Goal: Task Accomplishment & Management: Complete application form

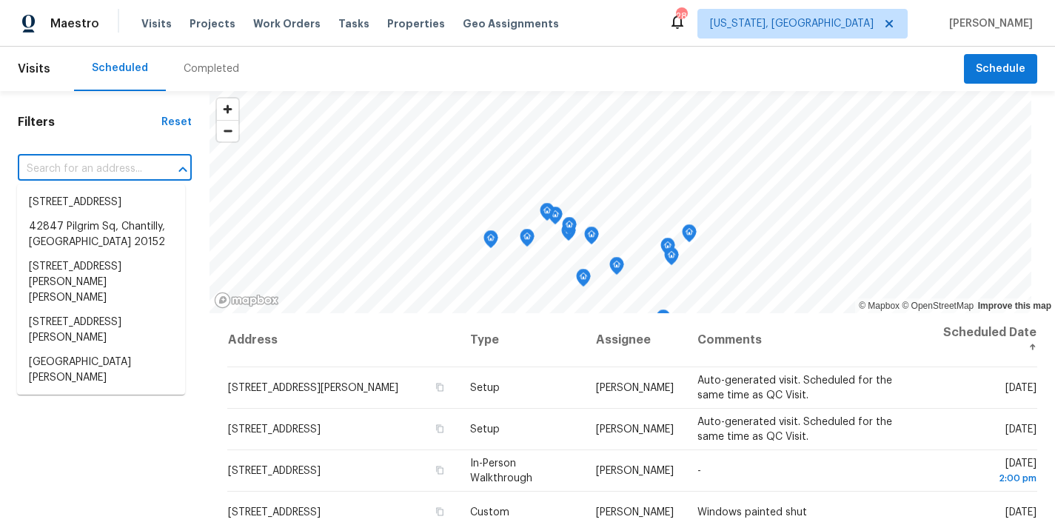
click at [68, 166] on input "text" at bounding box center [84, 169] width 133 height 23
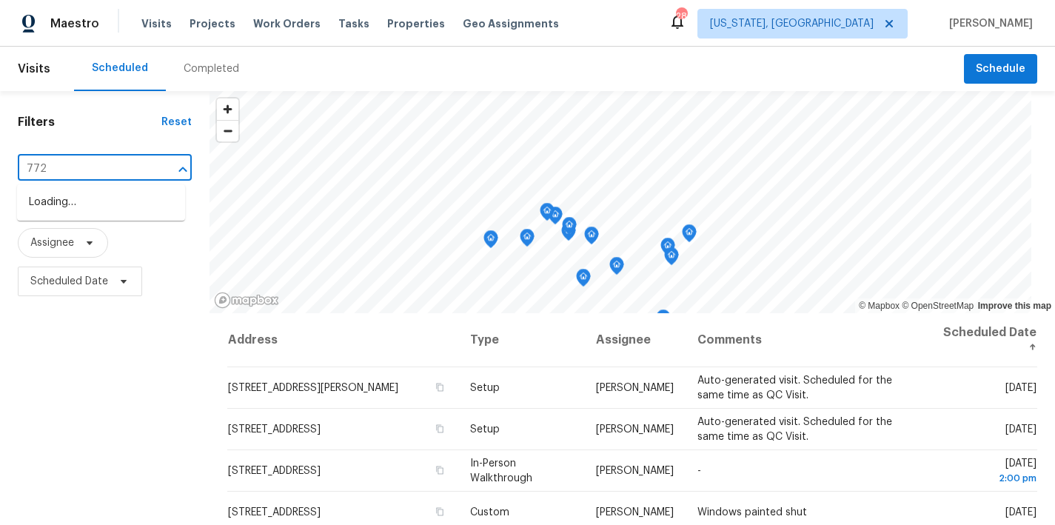
type input "7722"
click at [37, 209] on li "7722 Penbrook Pl, Hyattsville, MD 20785" at bounding box center [101, 202] width 168 height 24
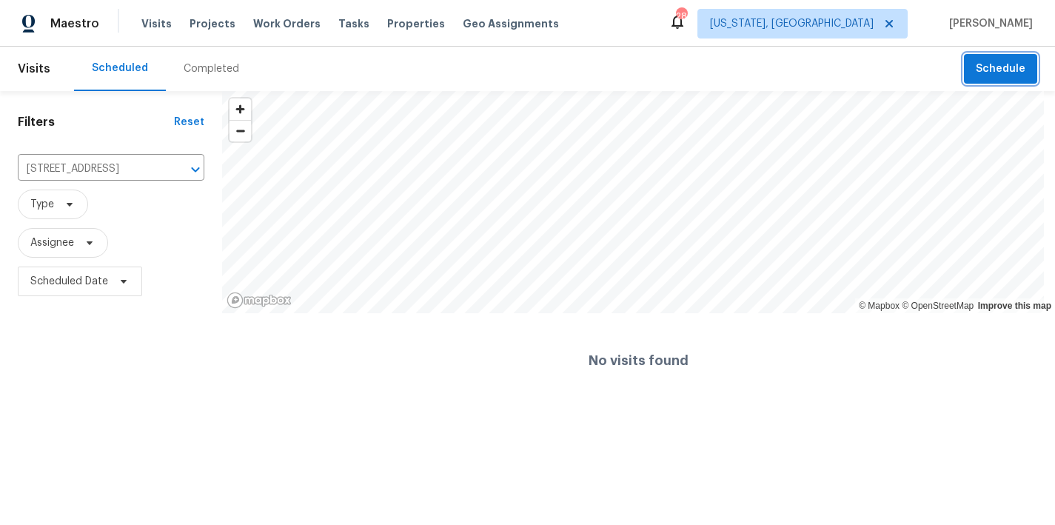
click at [972, 80] on button "Schedule" at bounding box center [1000, 69] width 73 height 30
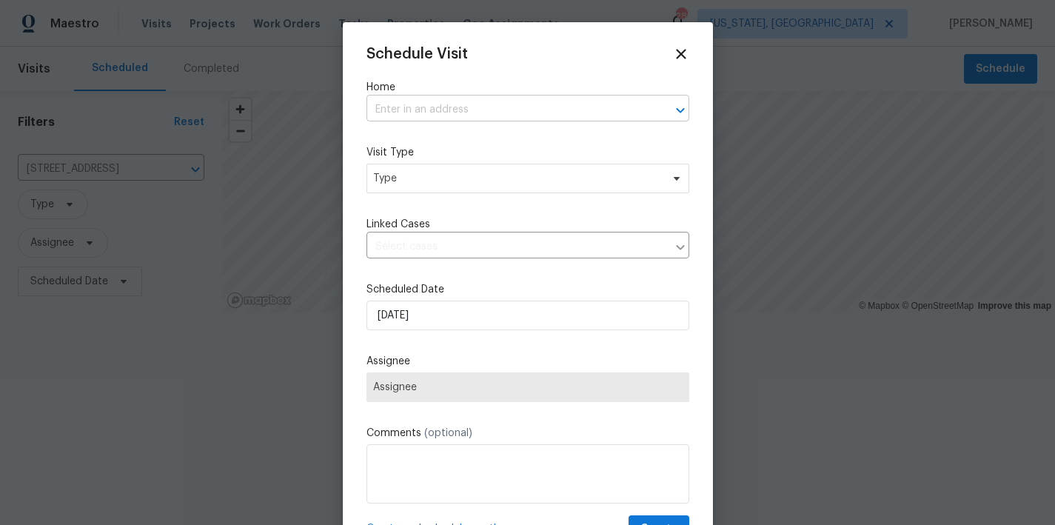
click at [442, 110] on input "text" at bounding box center [507, 109] width 281 height 23
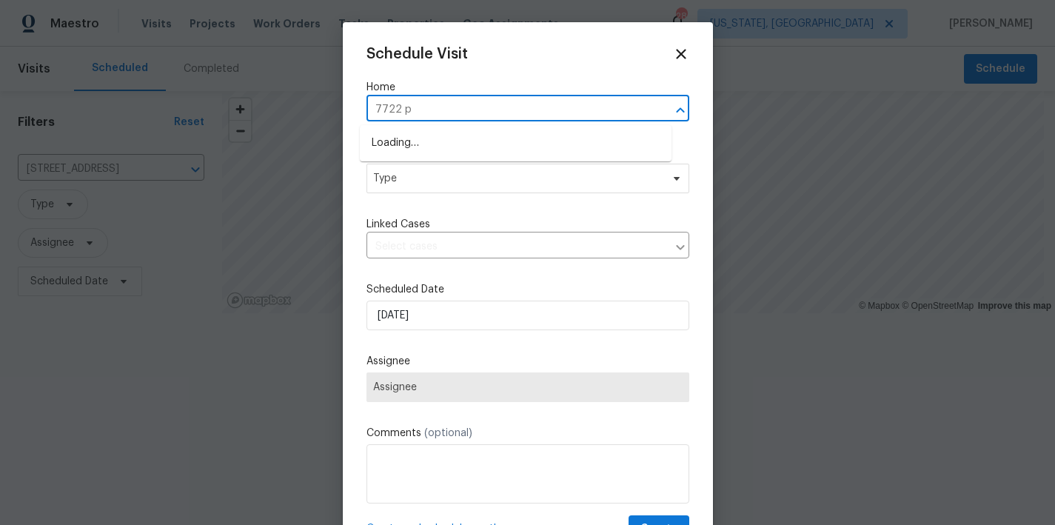
type input "7722 pe"
click at [433, 141] on li "7722 Penbrook Pl, Hyattsville, MD 20785" at bounding box center [516, 143] width 312 height 24
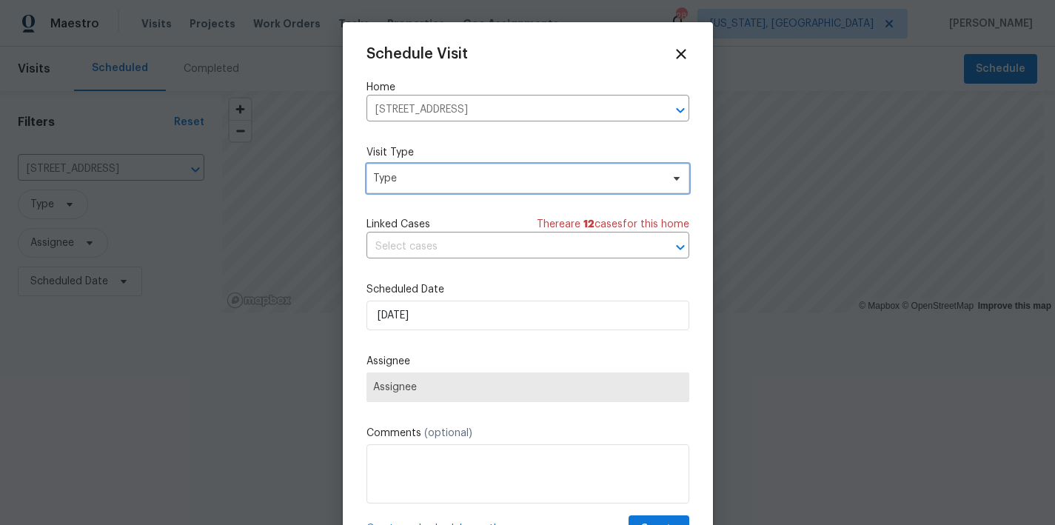
click at [420, 170] on span "Type" at bounding box center [528, 179] width 323 height 30
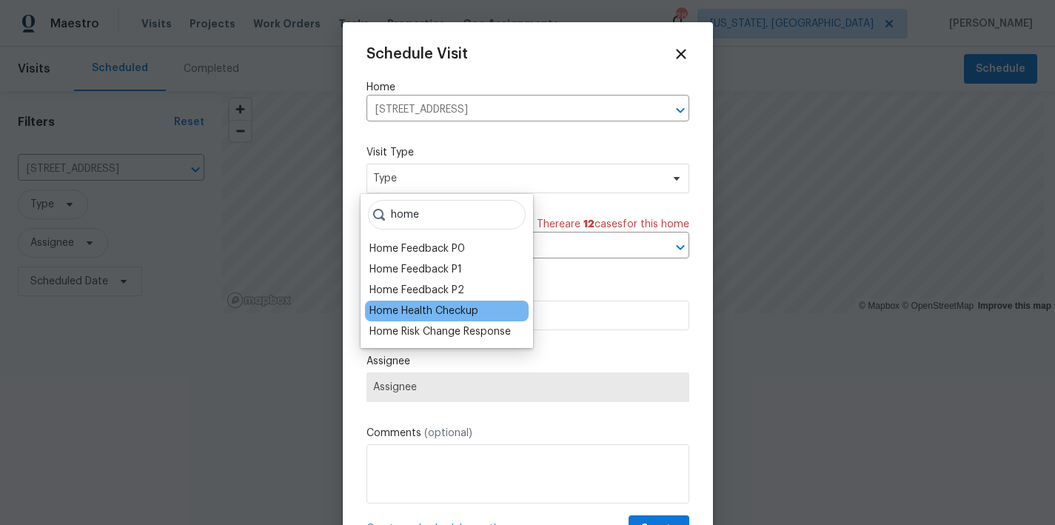
type input "home"
click at [450, 310] on div "Home Health Checkup" at bounding box center [424, 311] width 109 height 15
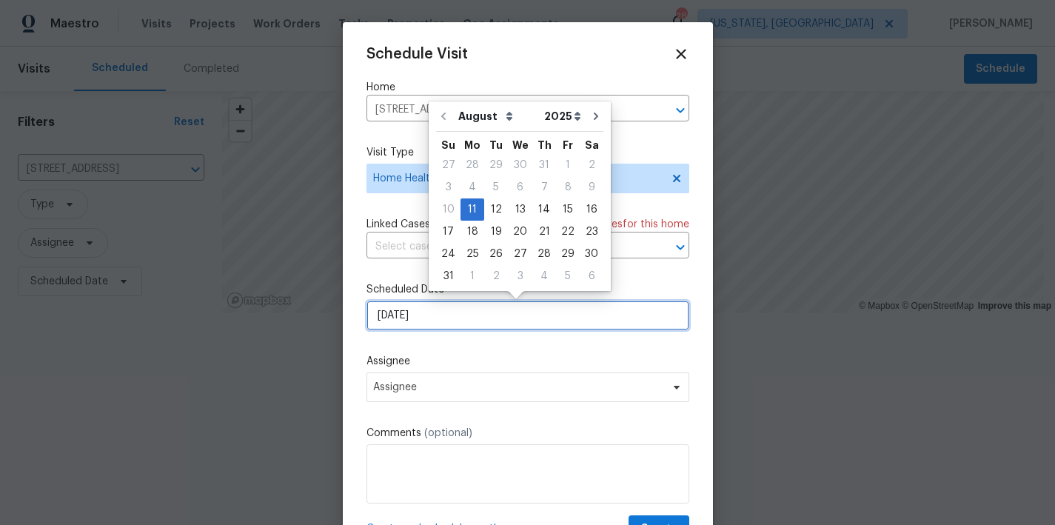
click at [427, 315] on input "8/11/2025" at bounding box center [528, 316] width 323 height 30
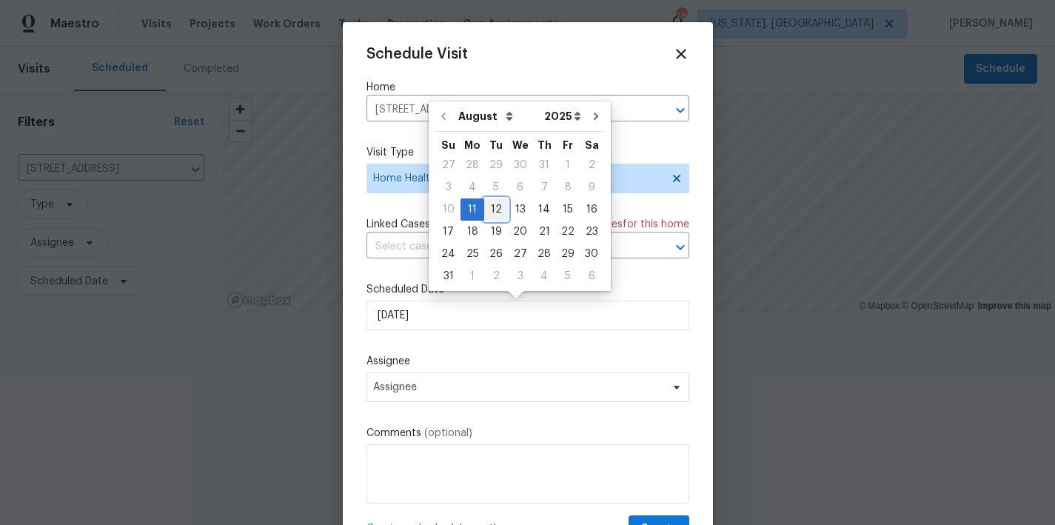
click at [498, 208] on div "12" at bounding box center [496, 209] width 24 height 21
type input "8/12/2025"
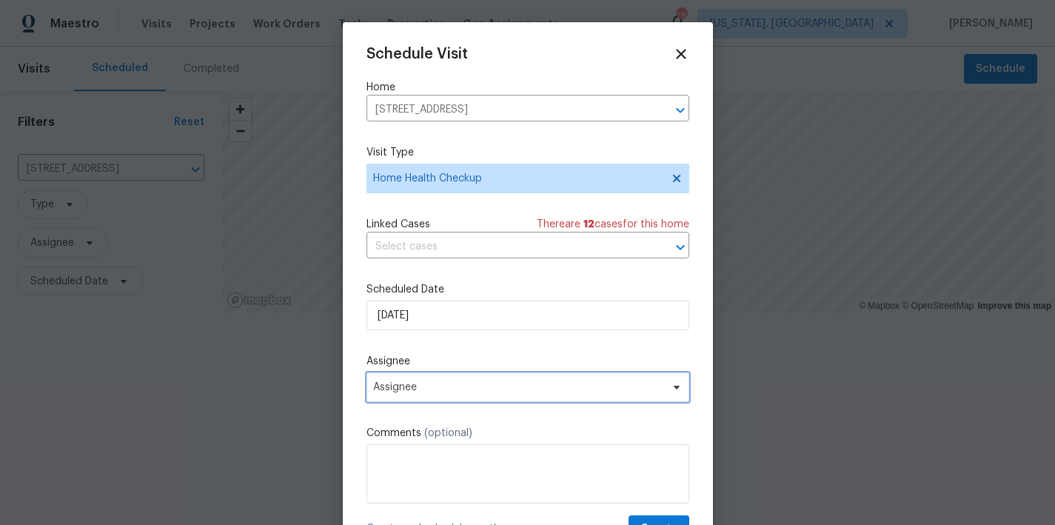
click at [451, 384] on span "Assignee" at bounding box center [518, 387] width 290 height 12
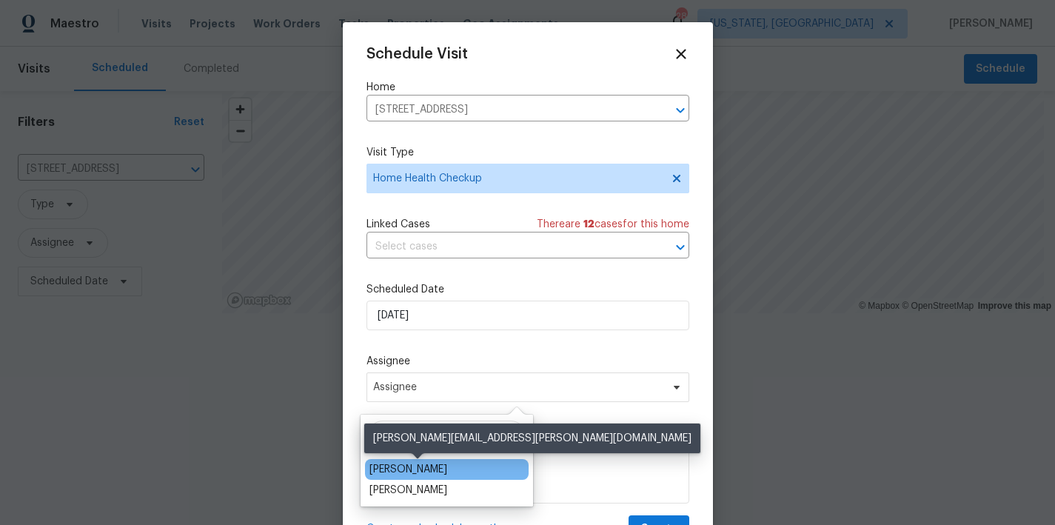
type input "nic"
click at [411, 465] on div "Nicolas Campuzano" at bounding box center [409, 469] width 78 height 15
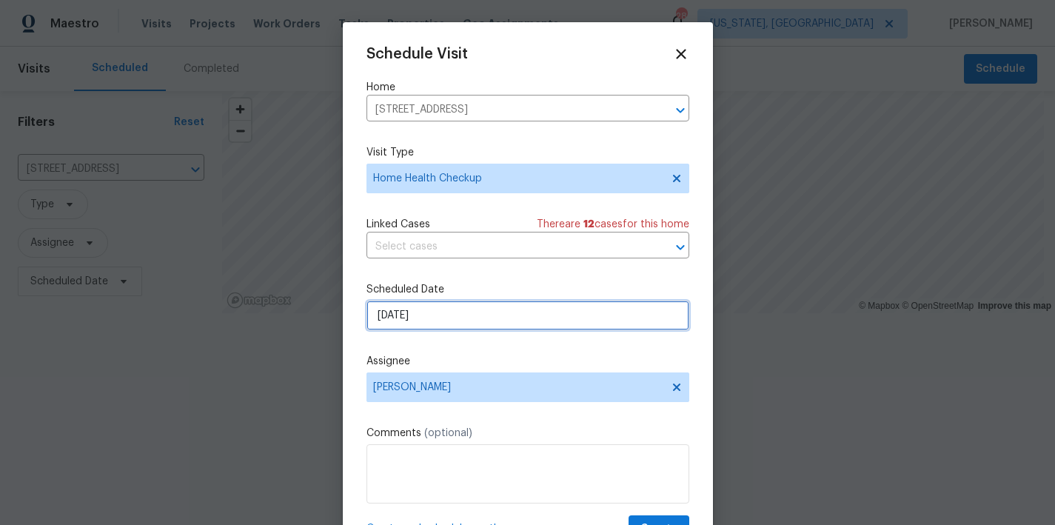
click at [438, 317] on input "8/12/2025" at bounding box center [528, 316] width 323 height 30
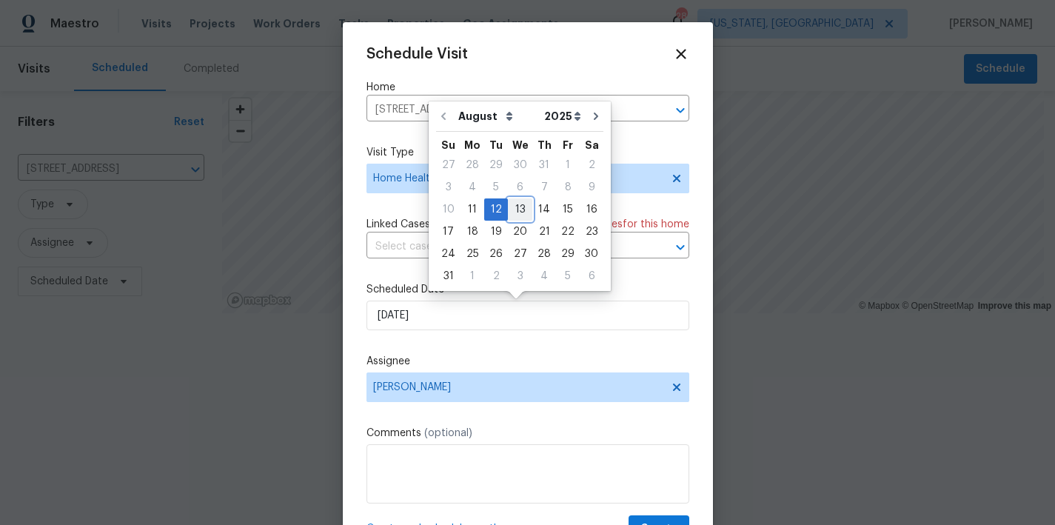
click at [518, 212] on div "13" at bounding box center [520, 209] width 24 height 21
type input "8/13/2025"
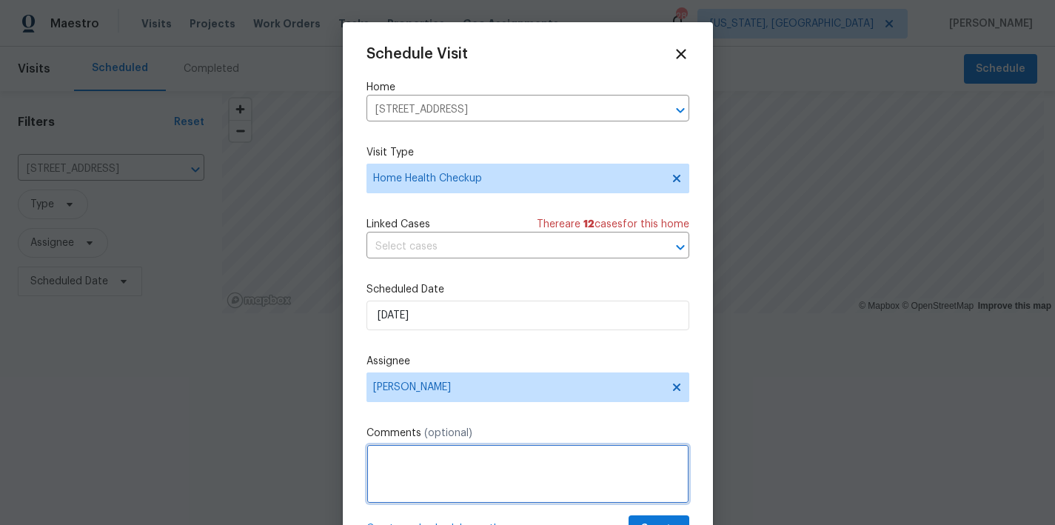
click at [428, 459] on textarea at bounding box center [528, 473] width 323 height 59
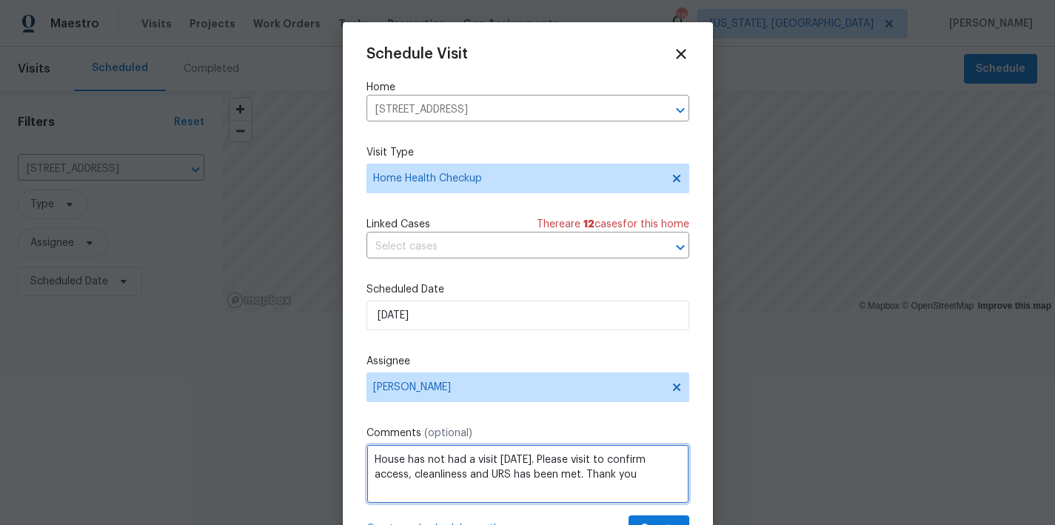
scroll to position [27, 0]
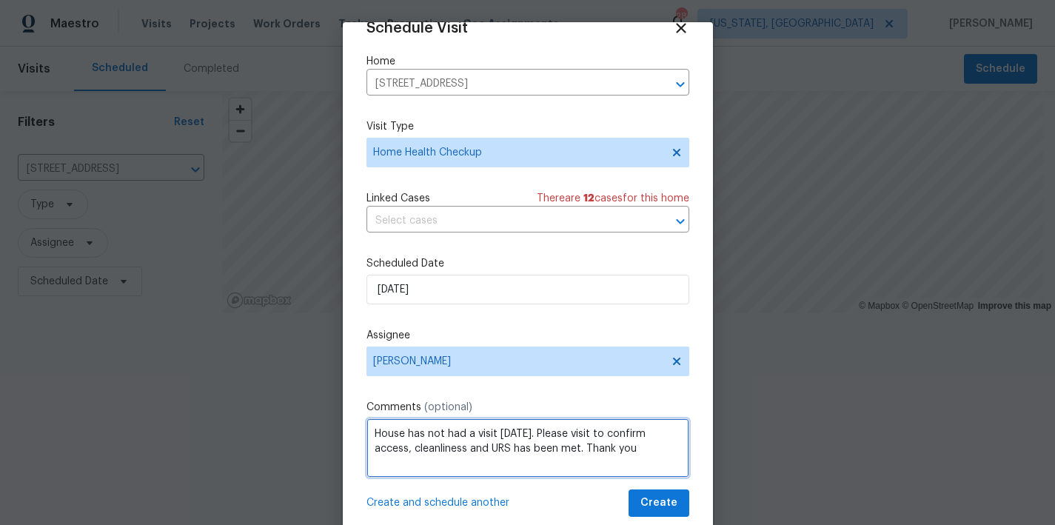
type textarea "House has not had a visit within 30 days. Please visit to confirm access, clean…"
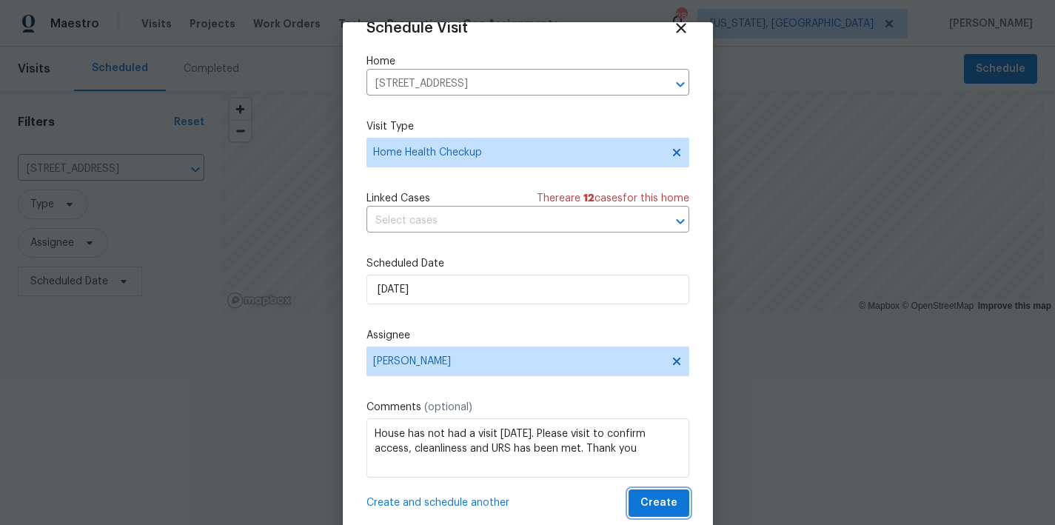
click at [641, 507] on span "Create" at bounding box center [659, 503] width 37 height 19
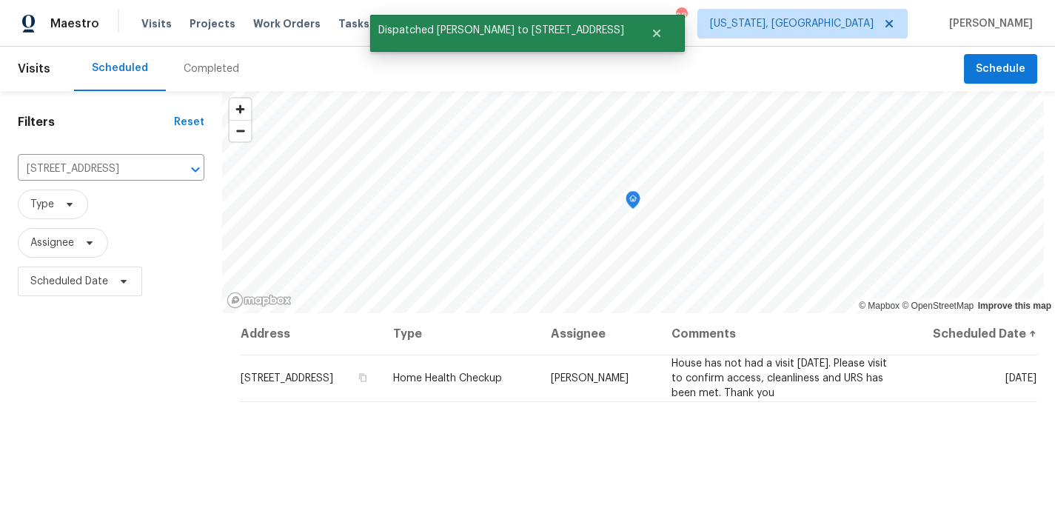
click at [86, 404] on div "Filters Reset 7722 Penbrook Pl, Hyattsville, MD 20785 ​ Type Assignee Scheduled…" at bounding box center [111, 412] width 222 height 642
click at [663, 36] on icon "Close" at bounding box center [657, 33] width 12 height 12
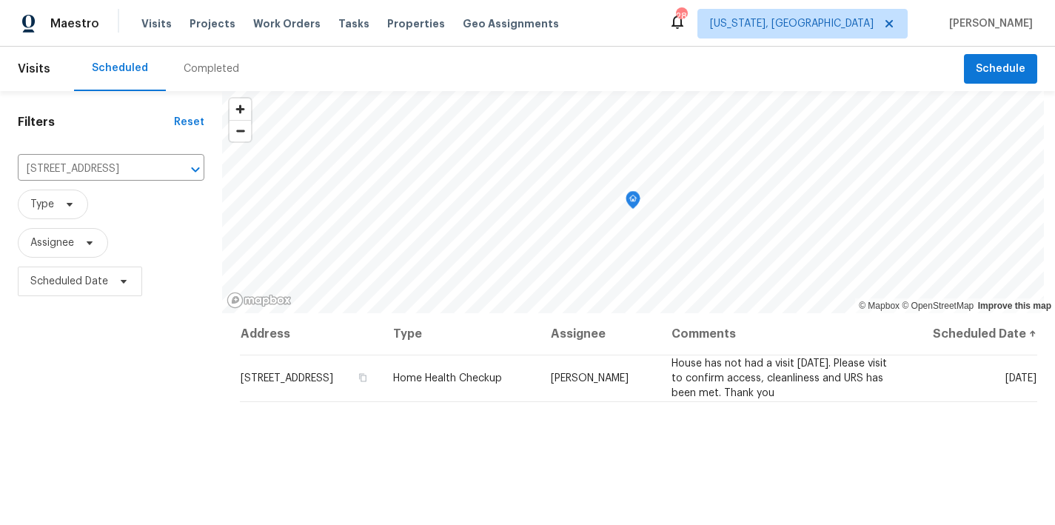
click at [591, 26] on div "Maestro Visits Projects Work Orders Tasks Properties Geo Assignments 28 Washing…" at bounding box center [527, 23] width 1055 height 47
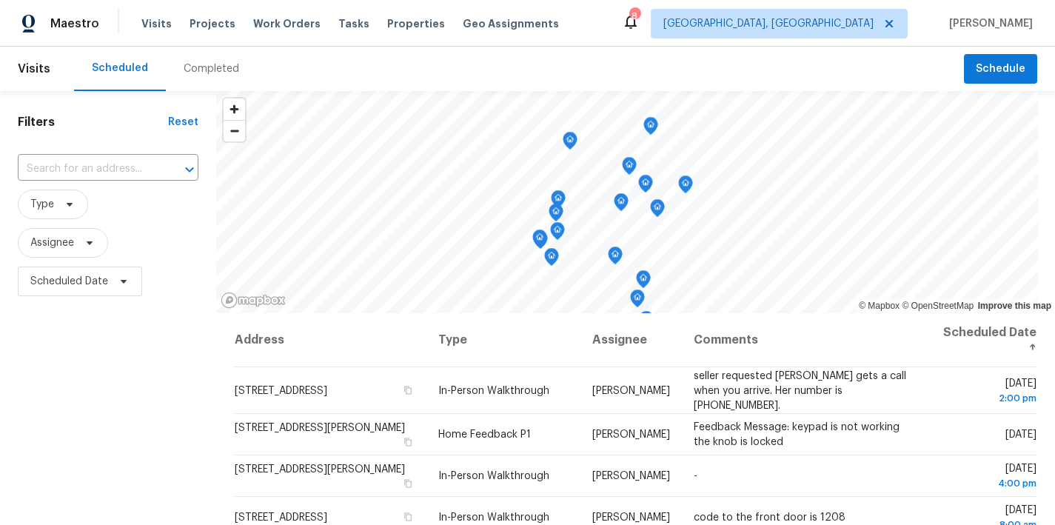
click at [571, 25] on div "Maestro Visits Projects Work Orders Tasks Properties Geo Assignments 8 Richmond…" at bounding box center [527, 23] width 1055 height 47
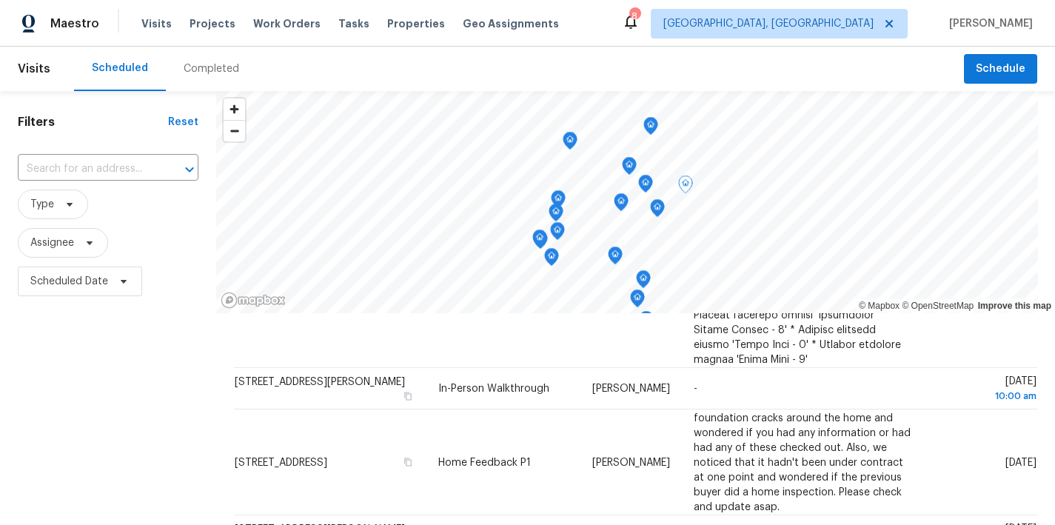
click at [81, 460] on div "Filters Reset ​ Type Assignee Scheduled Date" at bounding box center [108, 412] width 216 height 642
click at [80, 164] on input "text" at bounding box center [87, 169] width 139 height 23
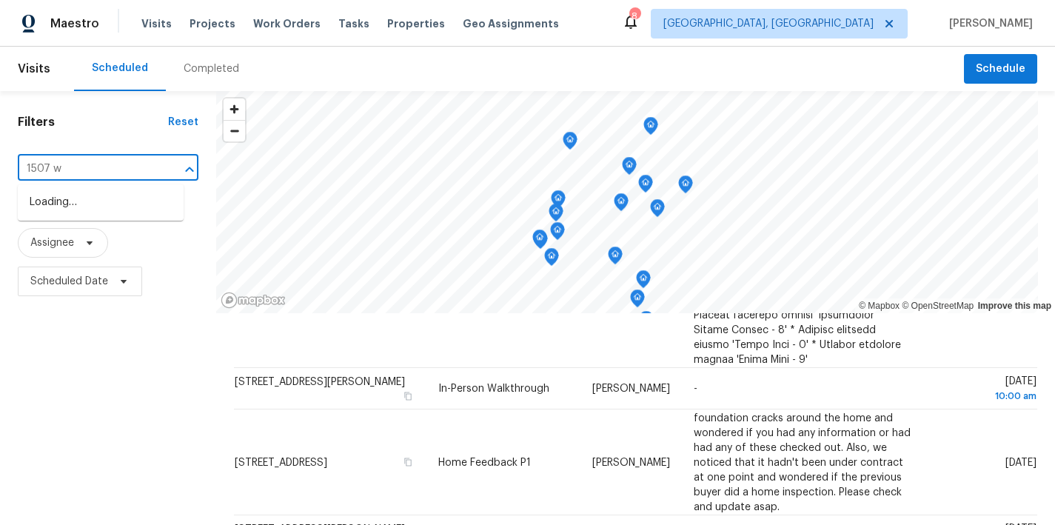
type input "1507 wa"
click at [102, 212] on li "1507 Watch Tower Ln, Henrico, VA 23228" at bounding box center [101, 210] width 166 height 40
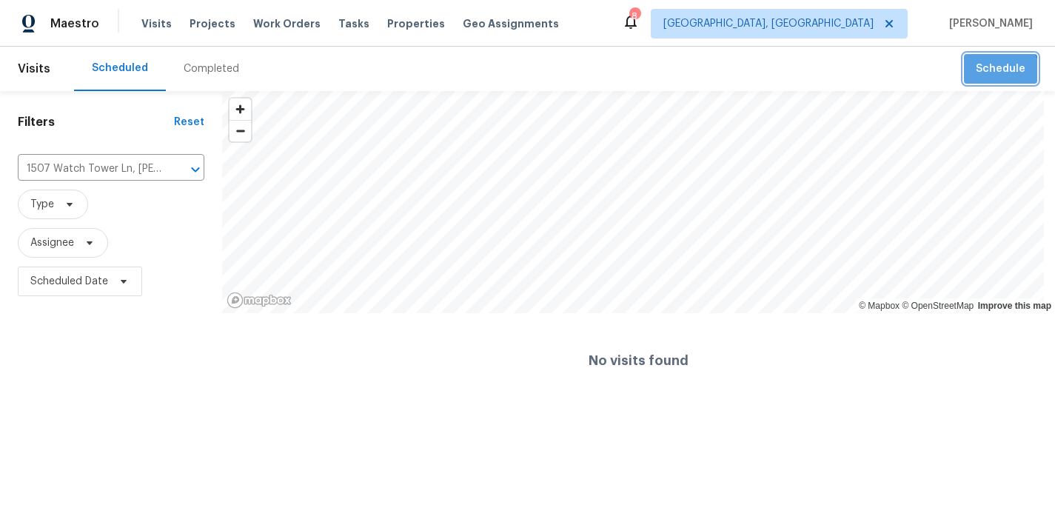
click at [987, 73] on span "Schedule" at bounding box center [1001, 69] width 50 height 19
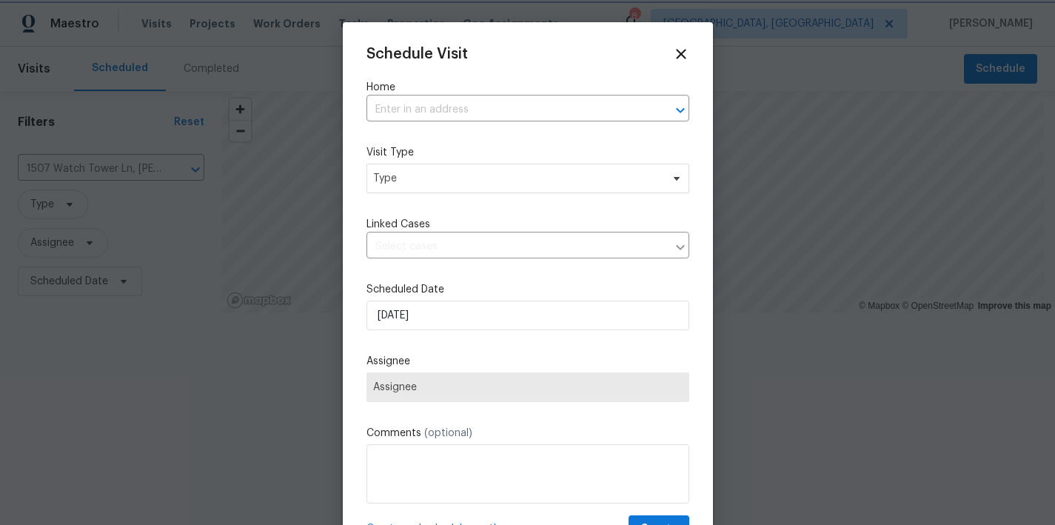
click at [135, 390] on div at bounding box center [527, 262] width 1055 height 525
click at [676, 57] on icon at bounding box center [681, 54] width 10 height 10
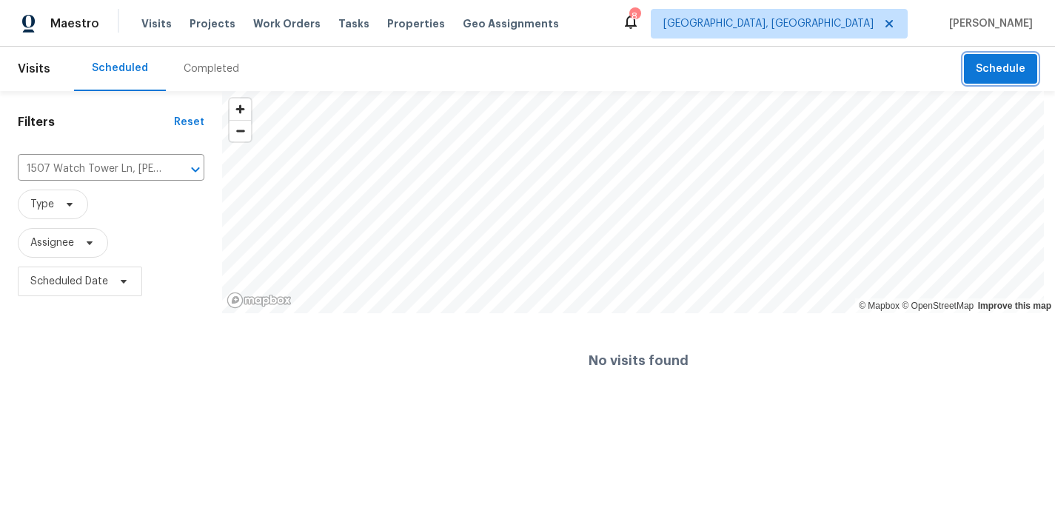
click at [1003, 66] on span "Schedule" at bounding box center [1001, 69] width 50 height 19
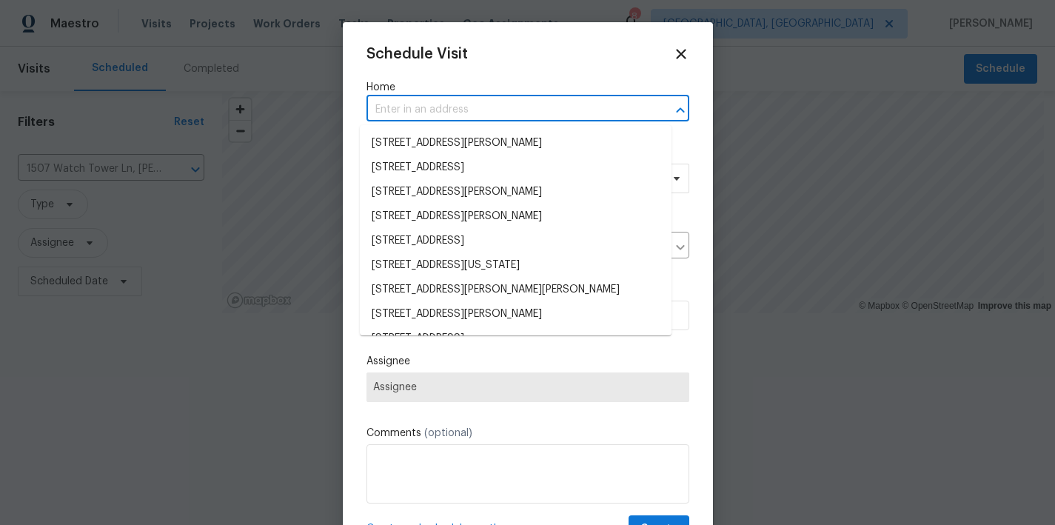
click at [405, 114] on input "text" at bounding box center [507, 109] width 281 height 23
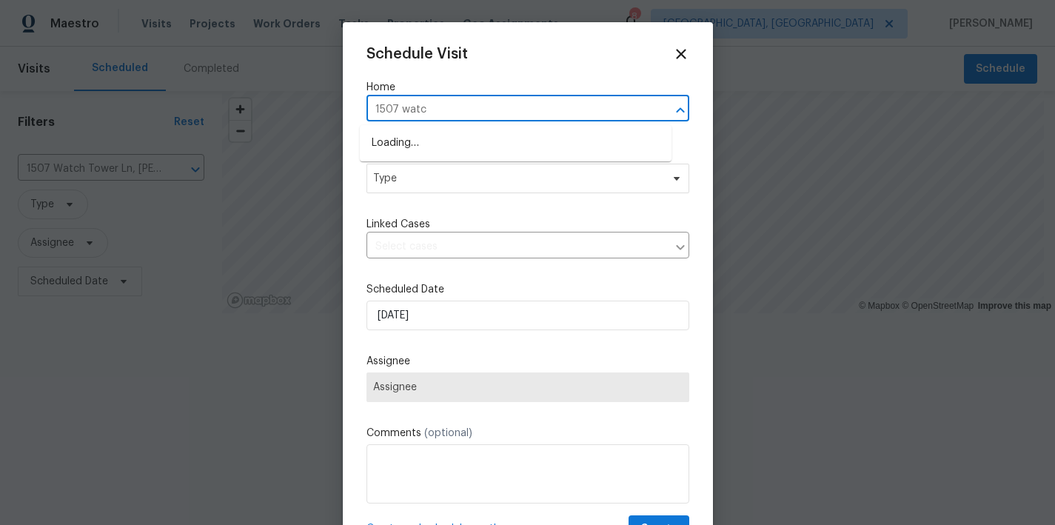
type input "1507 watch"
click at [408, 145] on li "1507 Watch Tower Ln, Henrico, VA 23228" at bounding box center [516, 143] width 312 height 24
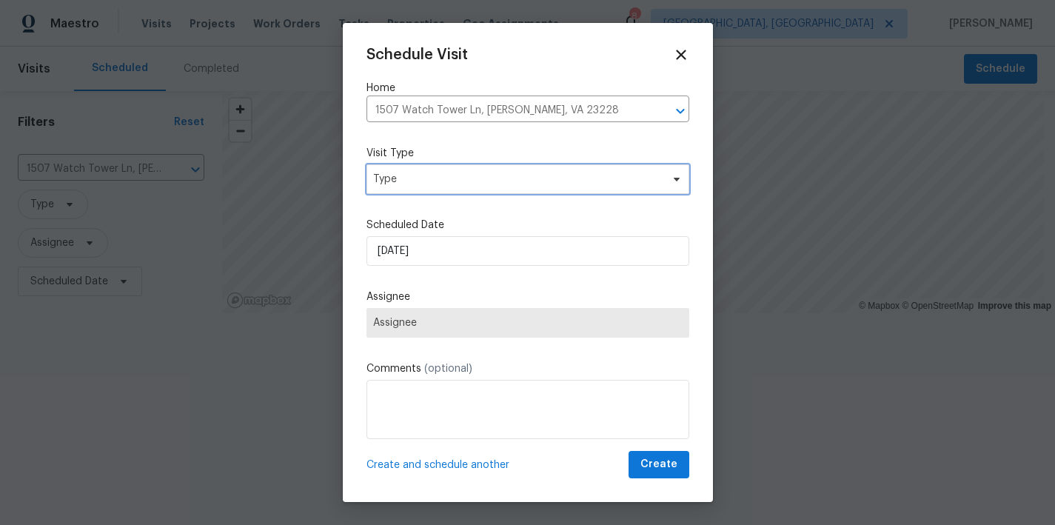
click at [403, 169] on span "Type" at bounding box center [528, 179] width 323 height 30
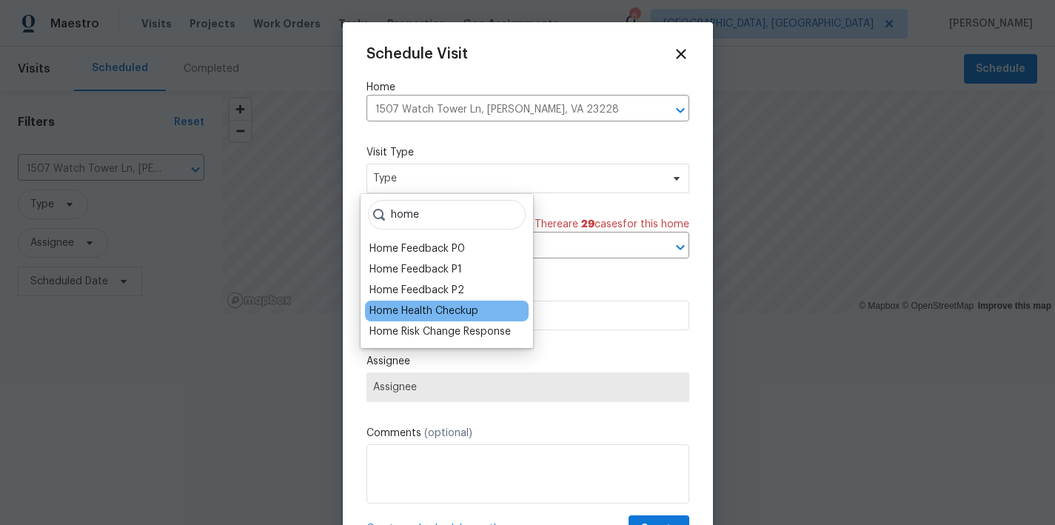
type input "home"
click at [455, 313] on div "Home Health Checkup" at bounding box center [424, 311] width 109 height 15
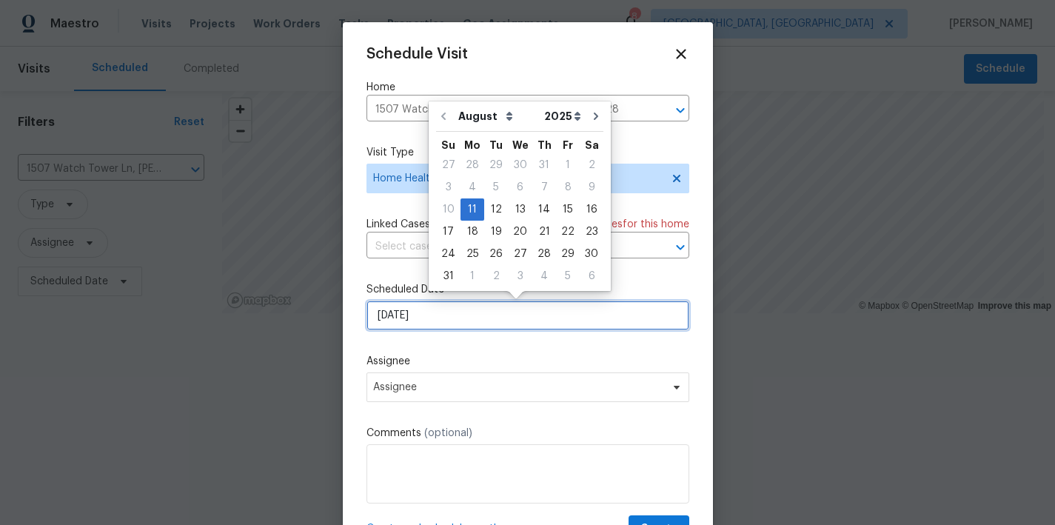
click at [442, 319] on input "[DATE]" at bounding box center [528, 316] width 323 height 30
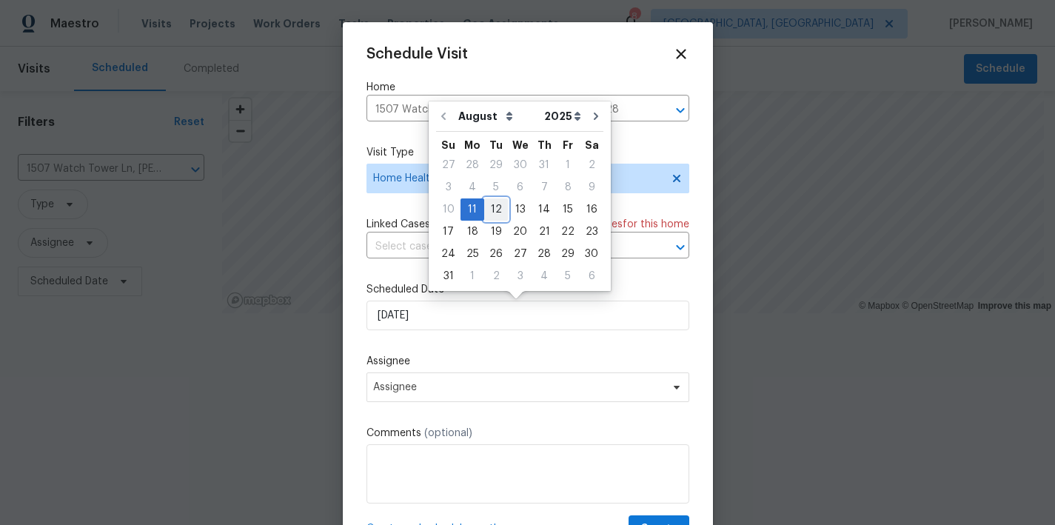
click at [484, 204] on div "12" at bounding box center [496, 209] width 24 height 21
type input "[DATE]"
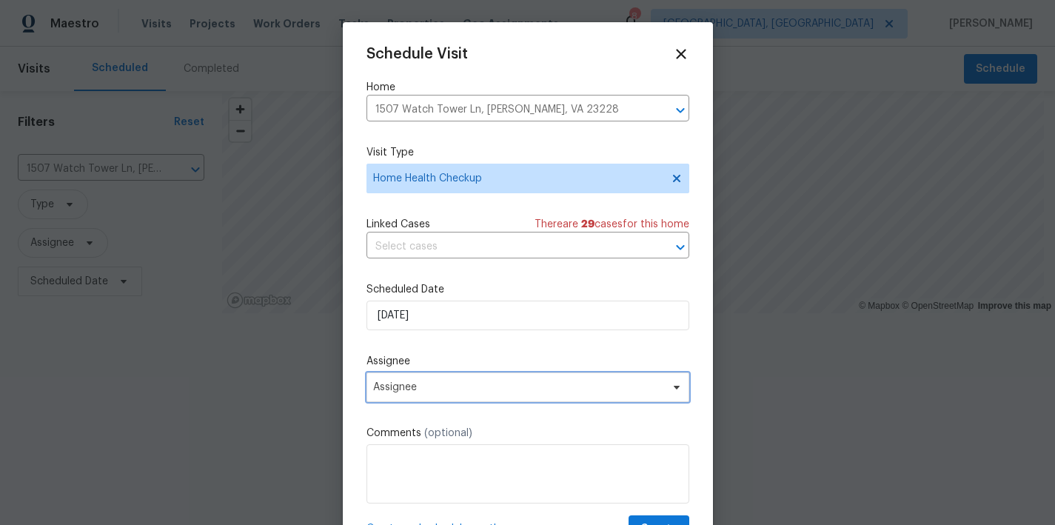
click at [439, 390] on span "Assignee" at bounding box center [518, 387] width 290 height 12
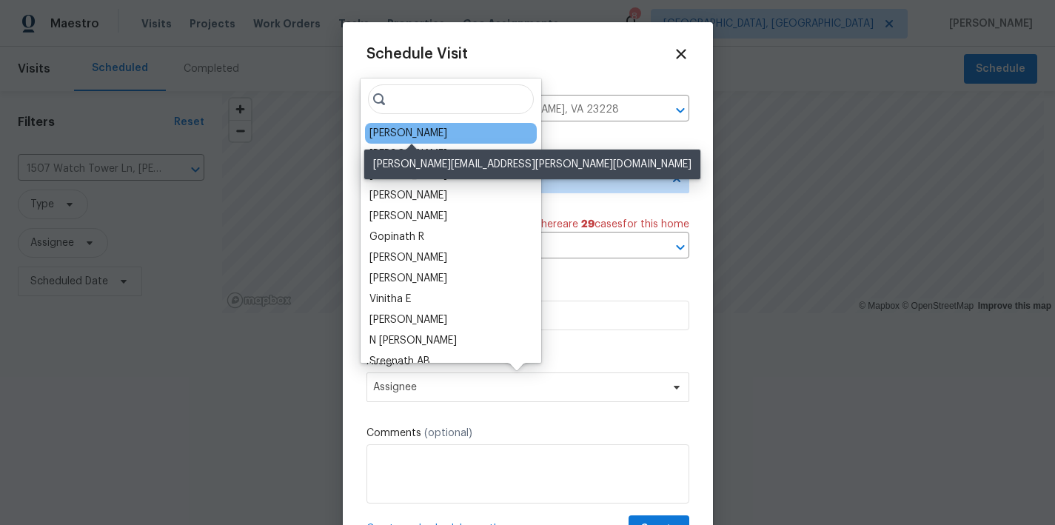
click at [433, 131] on div "[PERSON_NAME]" at bounding box center [409, 133] width 78 height 15
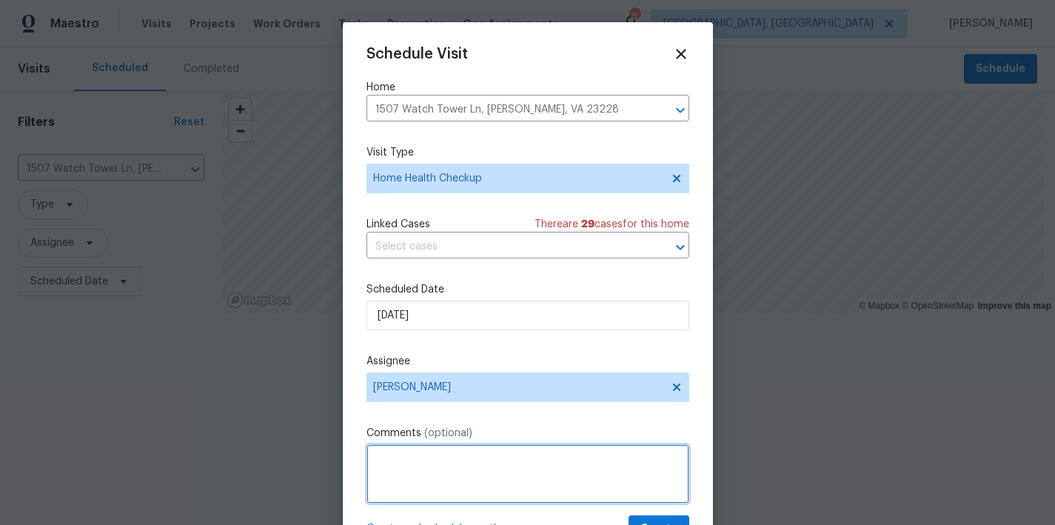
click at [470, 473] on textarea at bounding box center [528, 473] width 323 height 59
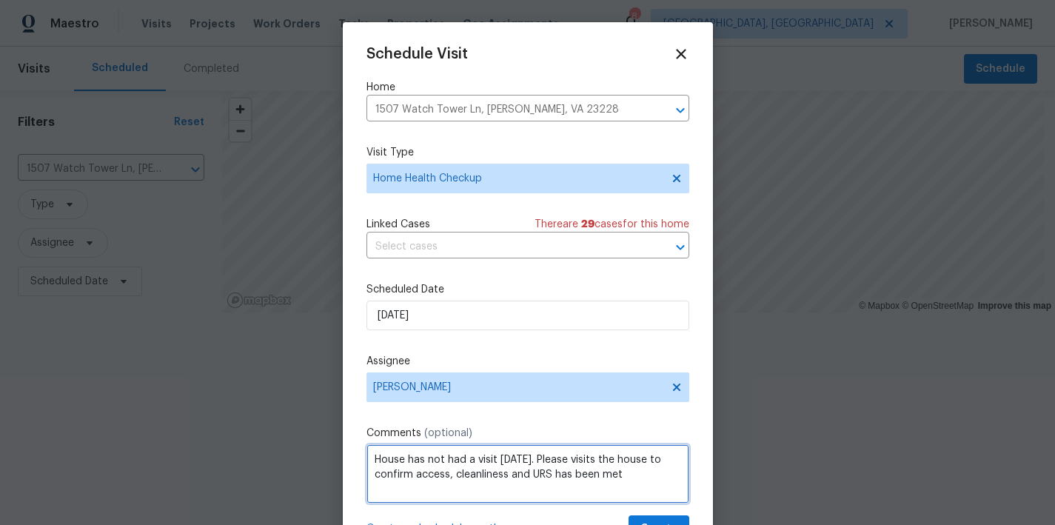
drag, startPoint x: 370, startPoint y: 458, endPoint x: 570, endPoint y: 495, distance: 203.5
click at [570, 495] on textarea "House has not had a visit within 30 days. Please visits the house to confirm ac…" at bounding box center [528, 473] width 323 height 59
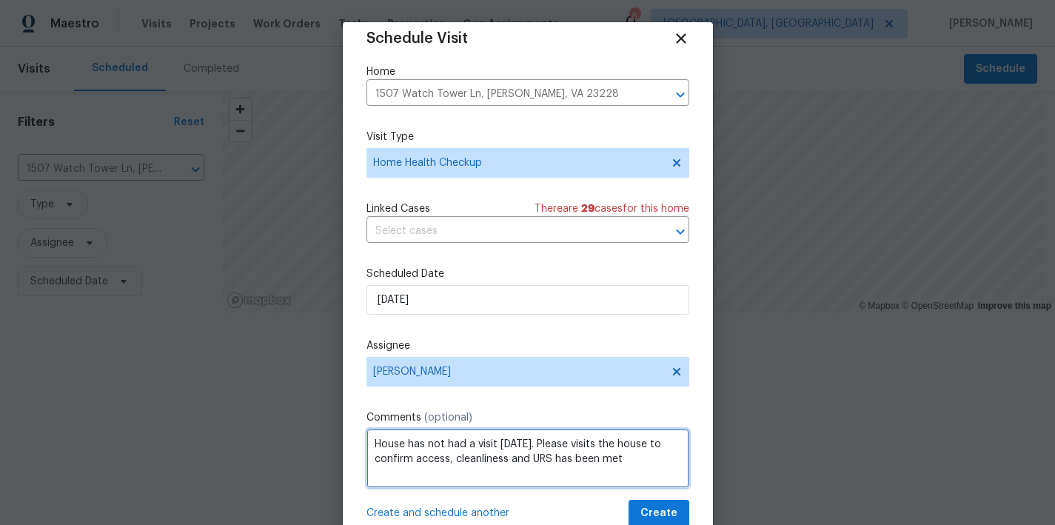
scroll to position [27, 0]
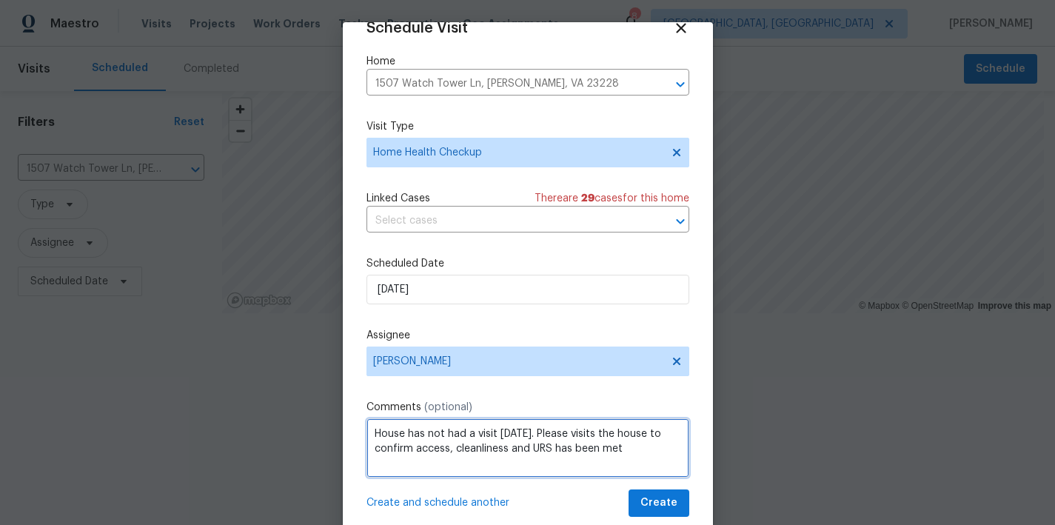
type textarea "House has not had a visit within 30 days. Please visits the house to confirm ac…"
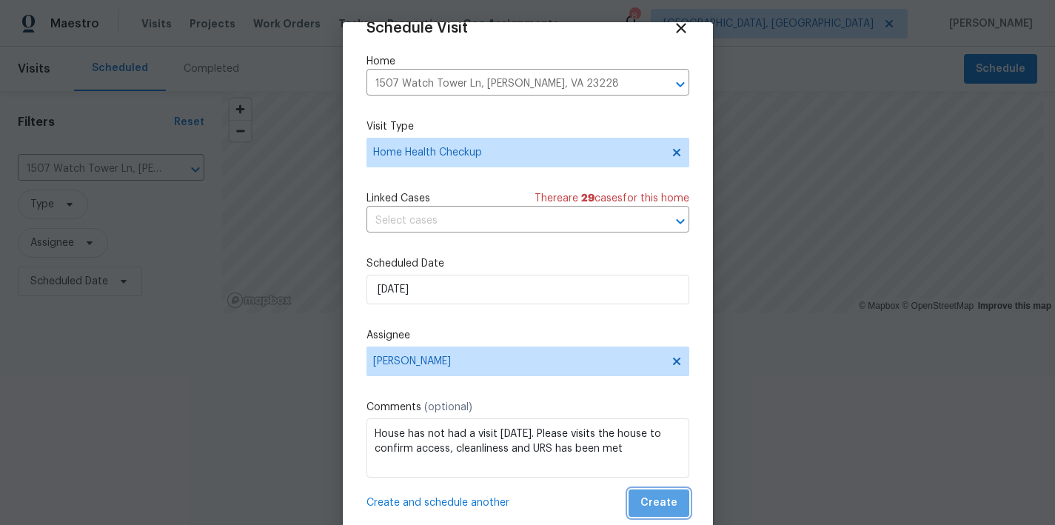
click at [652, 501] on span "Create" at bounding box center [659, 503] width 37 height 19
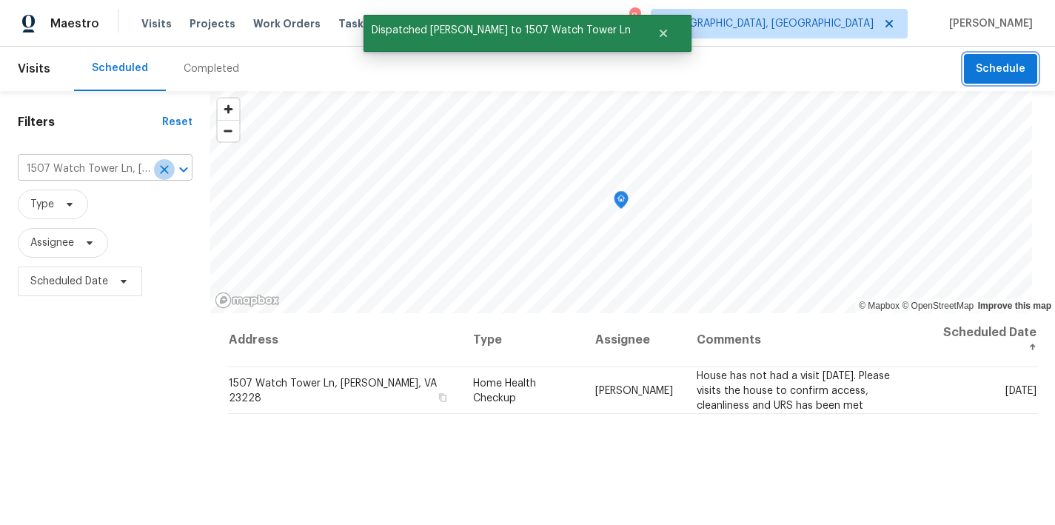
click at [167, 170] on icon "Clear" at bounding box center [164, 169] width 9 height 9
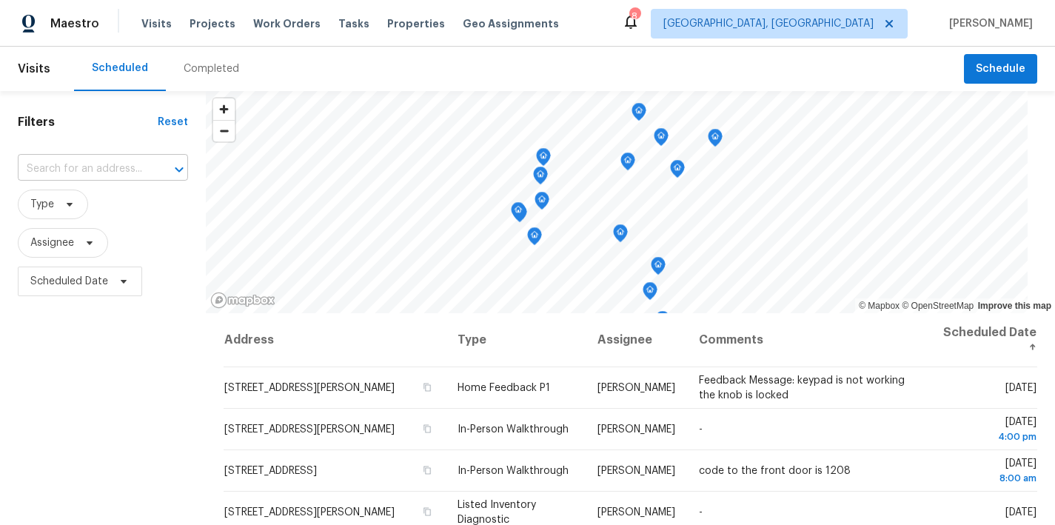
click at [86, 167] on input "text" at bounding box center [82, 169] width 129 height 23
click at [86, 170] on input "text" at bounding box center [82, 169] width 129 height 23
type input "4613"
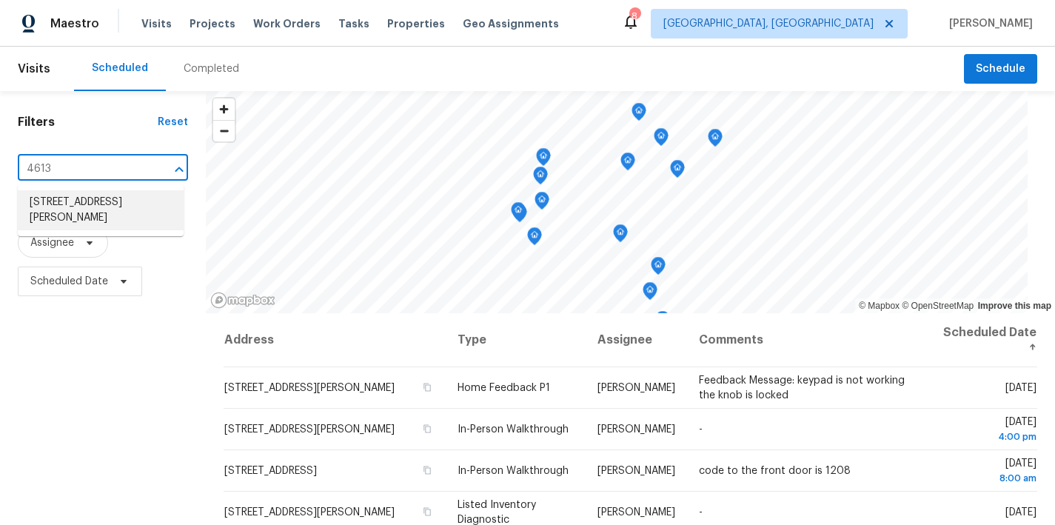
click at [79, 225] on li "4613 Patterson Ave, Richmond, VA 23226" at bounding box center [101, 210] width 166 height 40
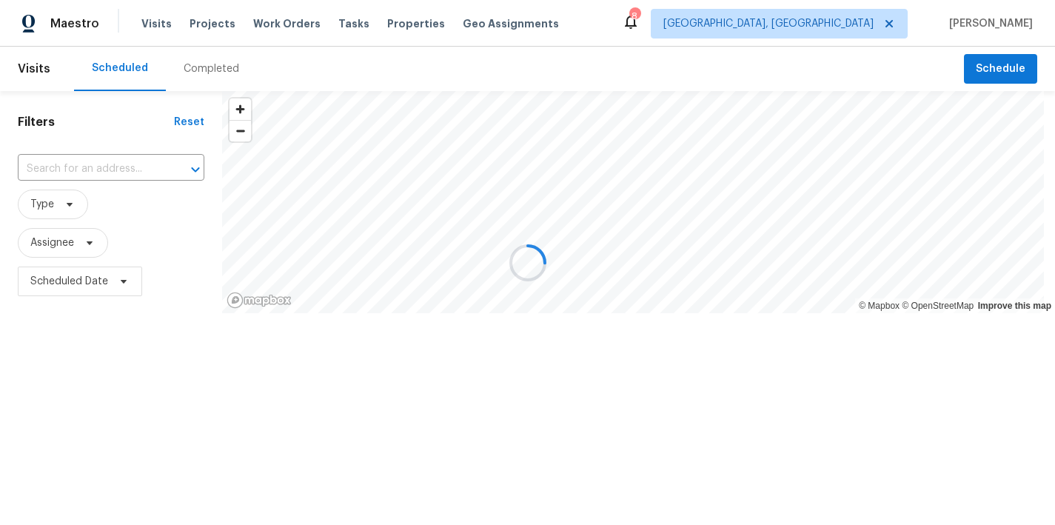
type input "4613 Patterson Ave, Richmond, VA 23226"
click at [983, 81] on button "Schedule" at bounding box center [1000, 69] width 73 height 30
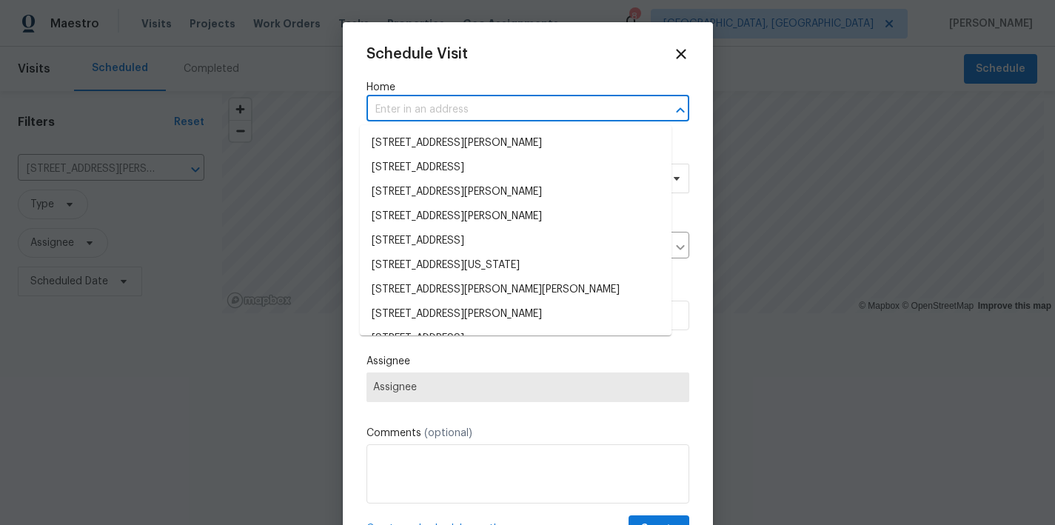
click at [472, 111] on input "text" at bounding box center [507, 109] width 281 height 23
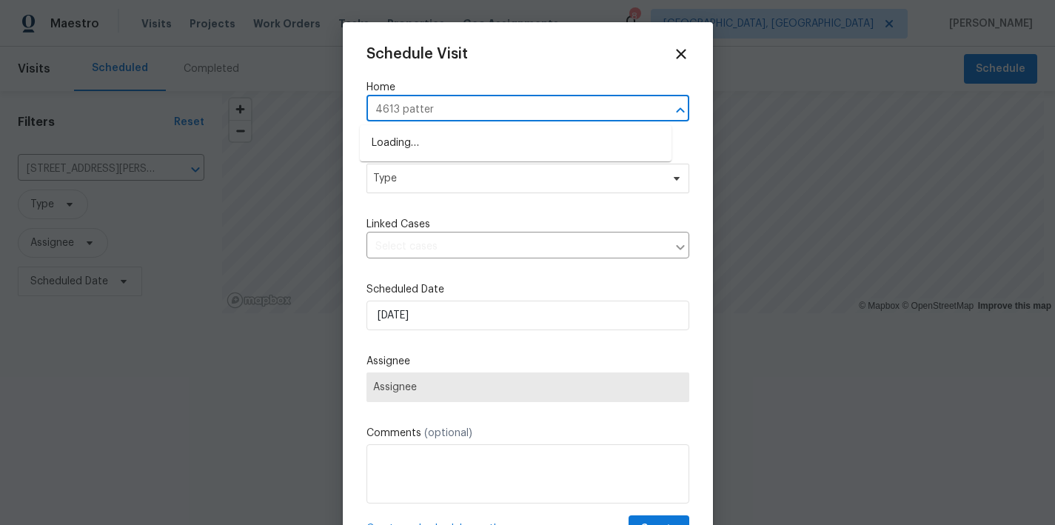
type input "4613 patters"
click at [505, 144] on li "4613 Patterson Ave, Richmond, VA 23226" at bounding box center [516, 143] width 312 height 24
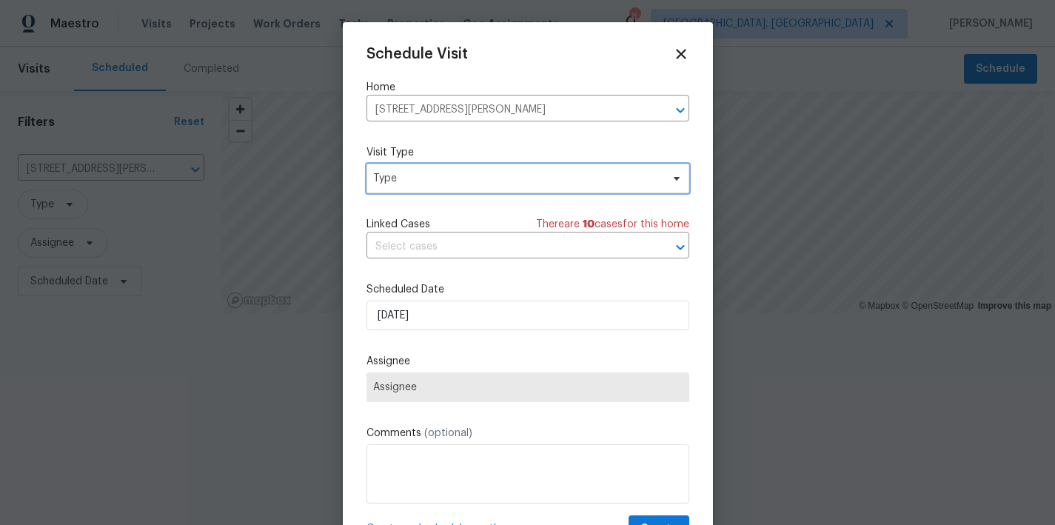
click at [458, 174] on span "Type" at bounding box center [517, 178] width 288 height 15
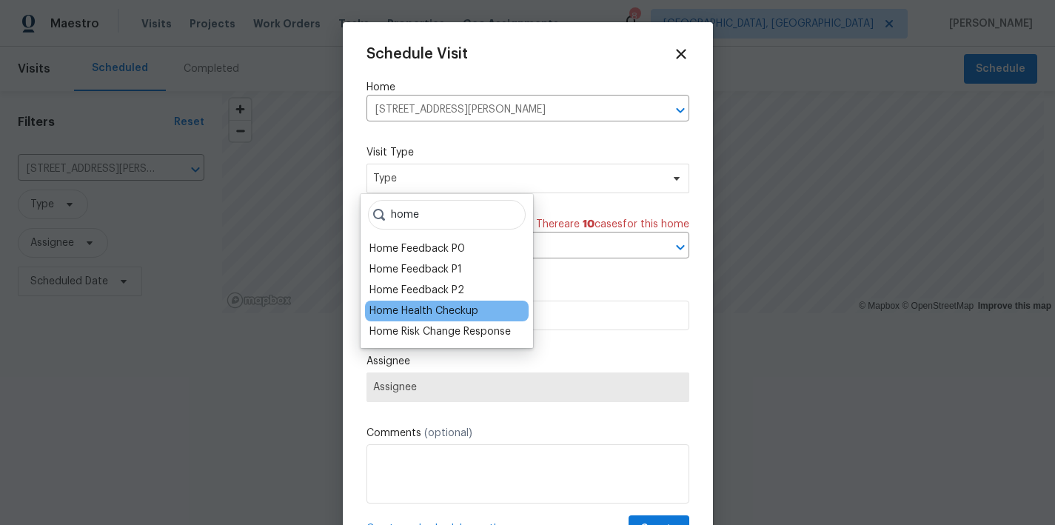
type input "home"
click at [411, 305] on div "Home Health Checkup" at bounding box center [424, 311] width 109 height 15
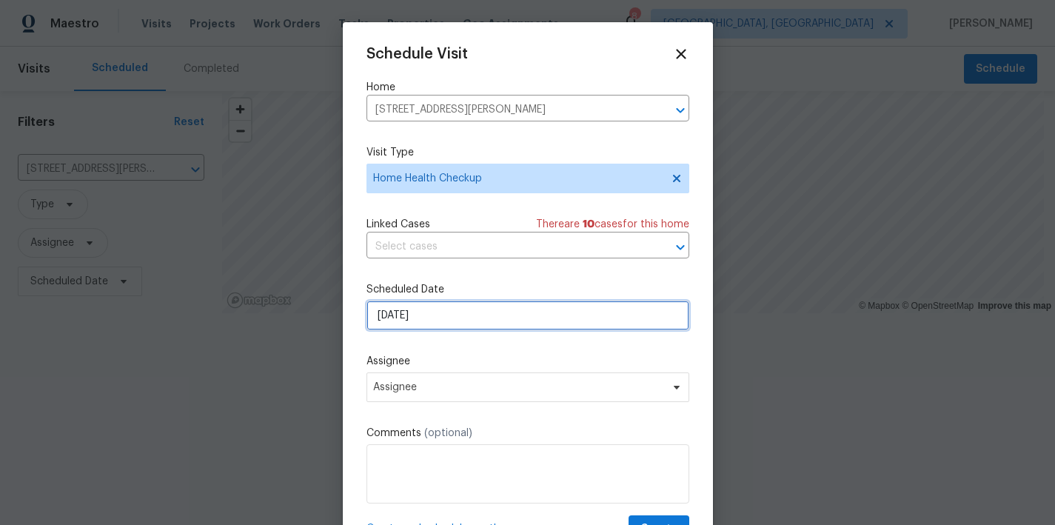
click at [407, 324] on input "8/11/2025" at bounding box center [528, 316] width 323 height 30
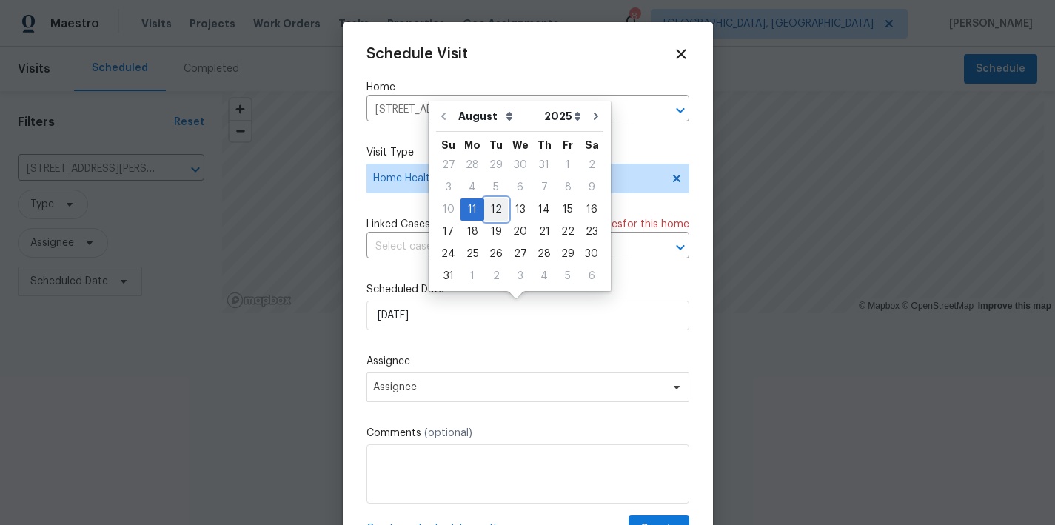
click at [489, 208] on div "12" at bounding box center [496, 209] width 24 height 21
type input "8/12/2025"
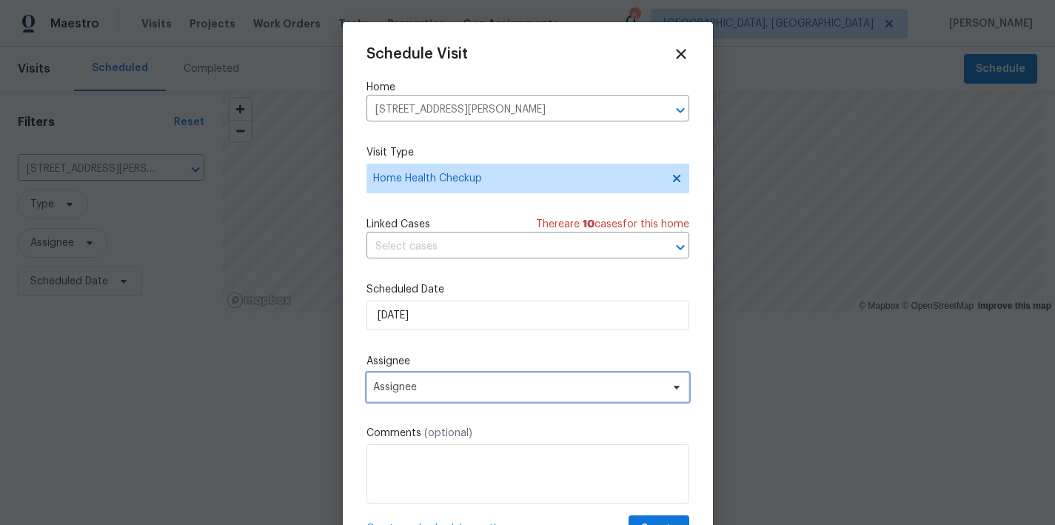
click at [391, 392] on span "Assignee" at bounding box center [518, 387] width 290 height 12
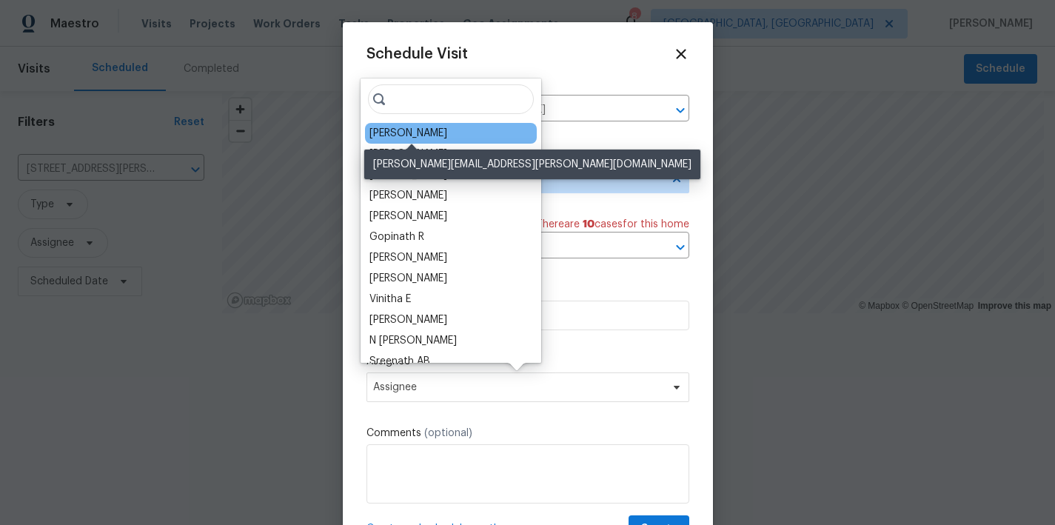
click at [424, 134] on div "Christopher Pace" at bounding box center [409, 133] width 78 height 15
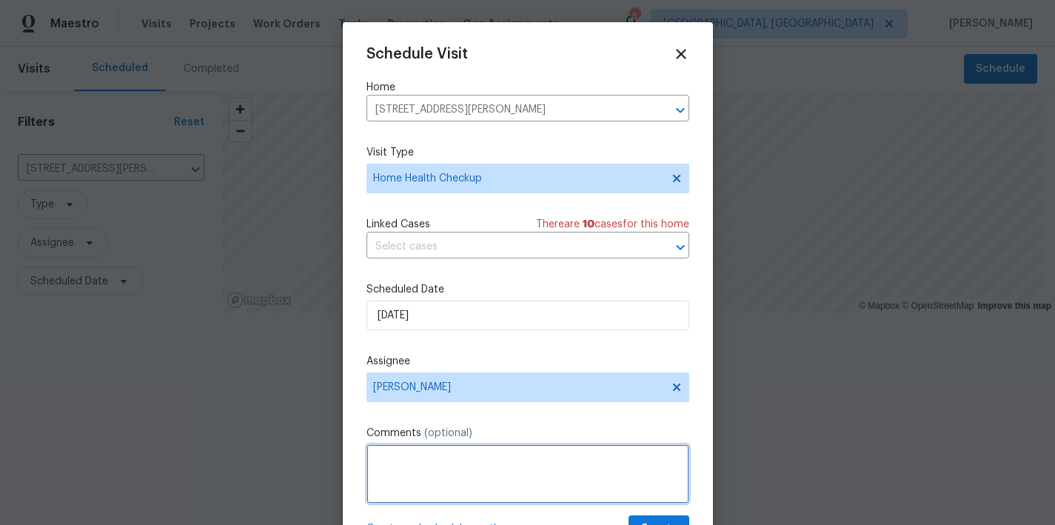
paste textarea "House has not had a visit within 30 days. Please visits the house to confirm ac…"
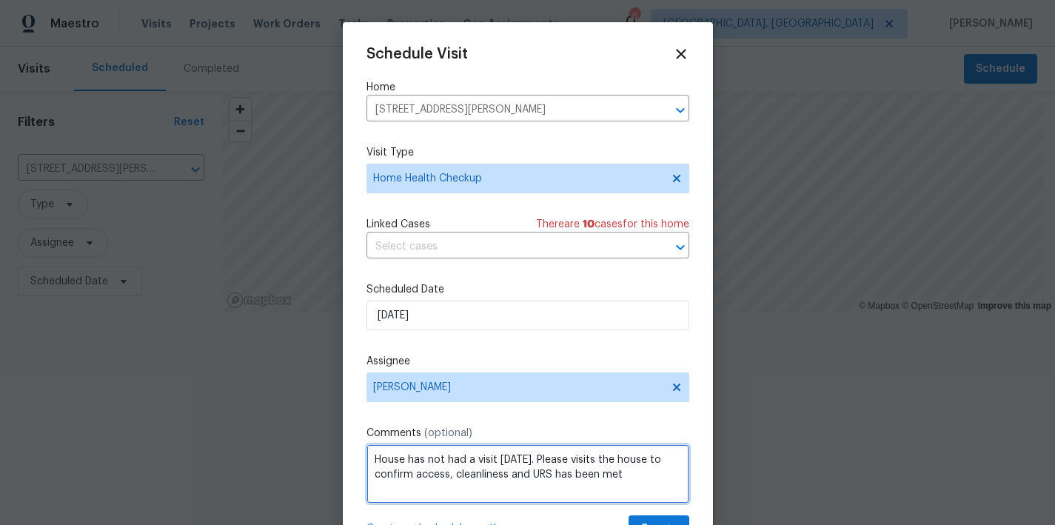
scroll to position [27, 0]
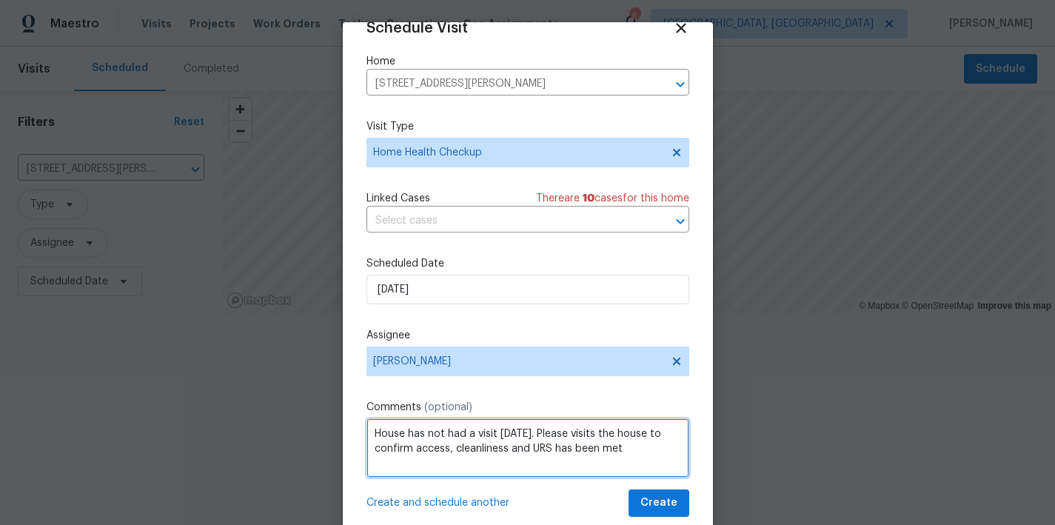
type textarea "House has not had a visit within 30 days. Please visits the house to confirm ac…"
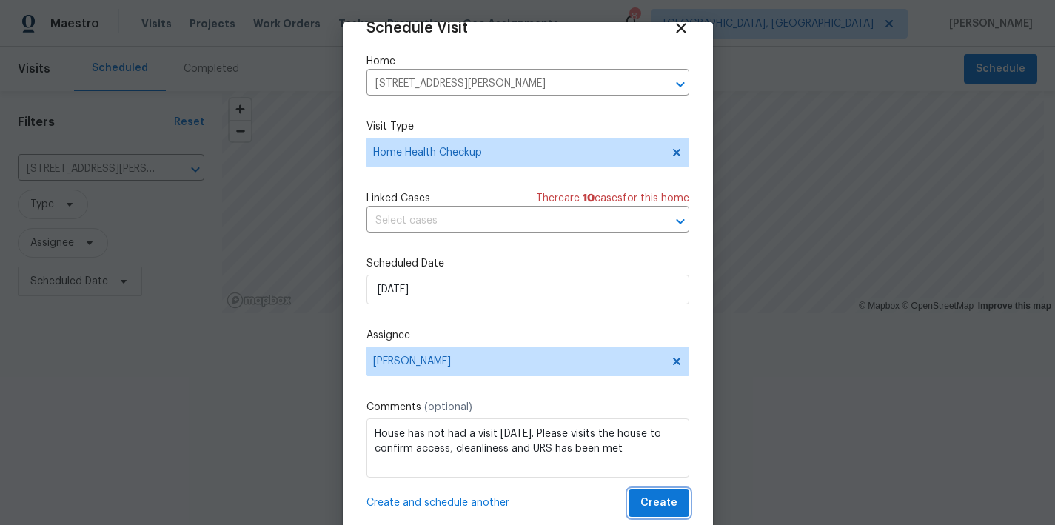
click at [647, 498] on span "Create" at bounding box center [659, 503] width 37 height 19
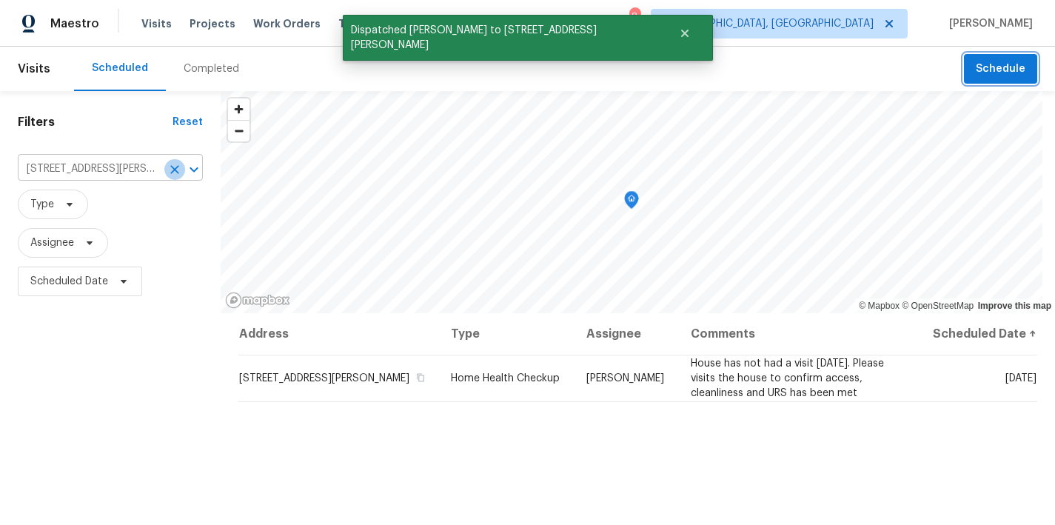
click at [174, 164] on icon "Clear" at bounding box center [174, 169] width 15 height 15
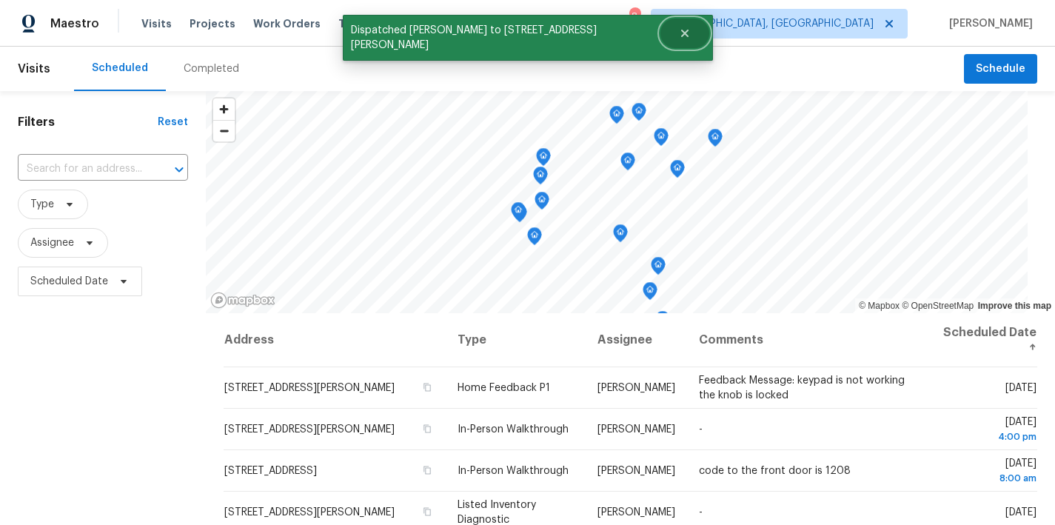
click at [663, 43] on button "Close" at bounding box center [685, 34] width 49 height 30
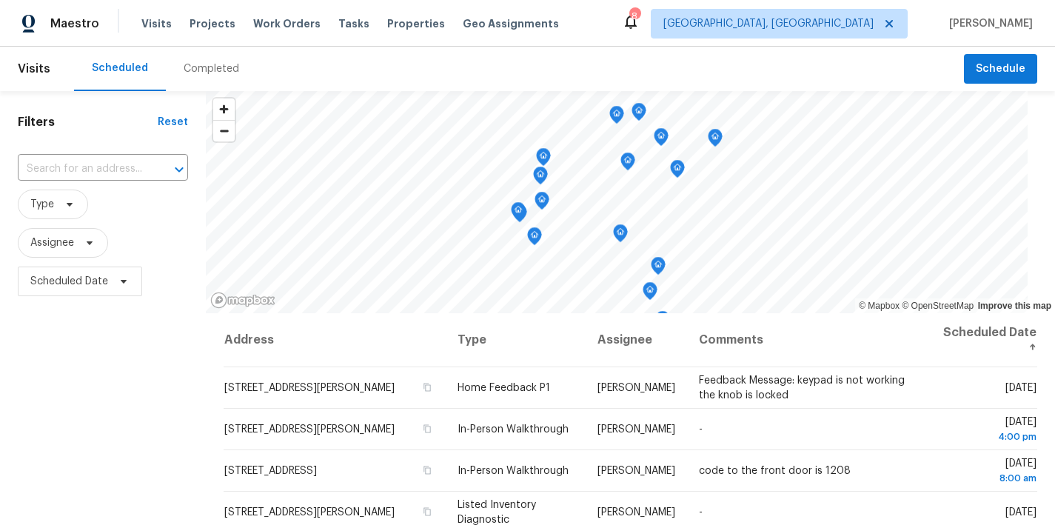
click at [718, 37] on div "Maestro Visits Projects Work Orders Tasks Properties Geo Assignments 8 Richmond…" at bounding box center [527, 23] width 1055 height 47
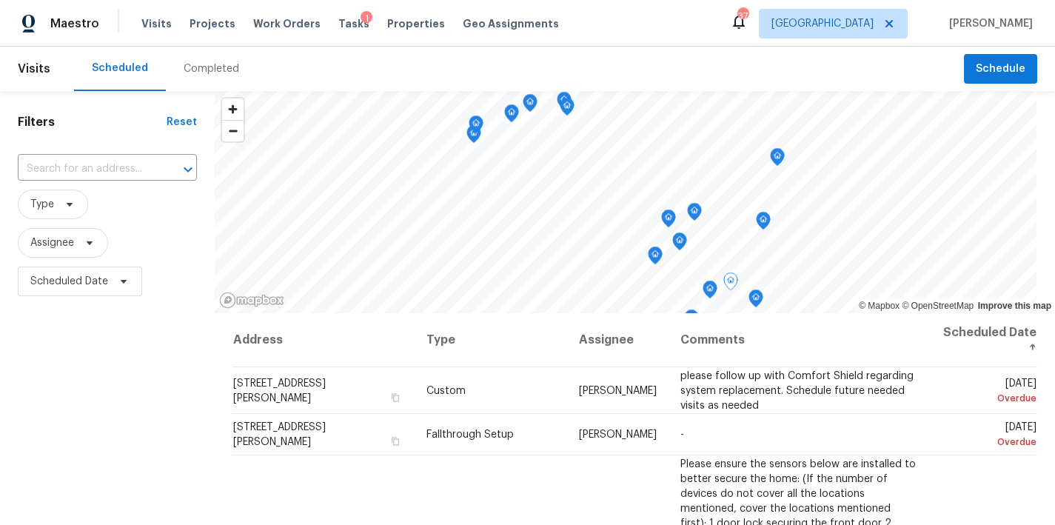
scroll to position [204, 0]
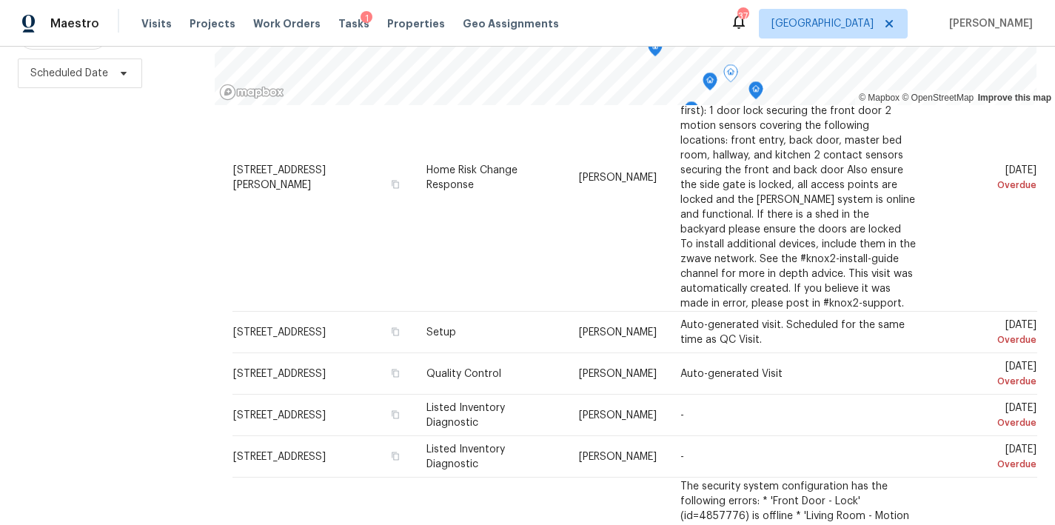
click at [128, 302] on div "Filters Reset ​ Type Assignee Scheduled Date" at bounding box center [107, 204] width 215 height 642
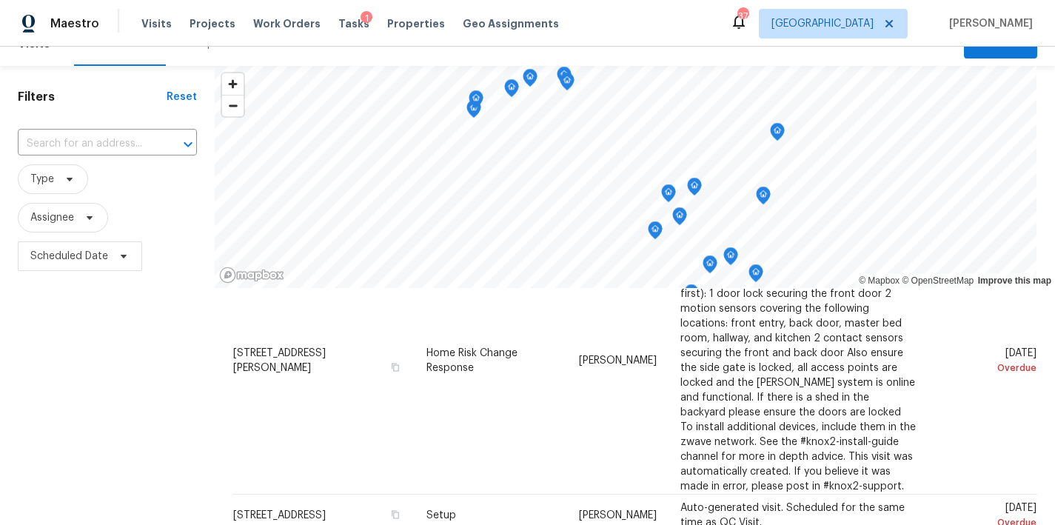
scroll to position [0, 0]
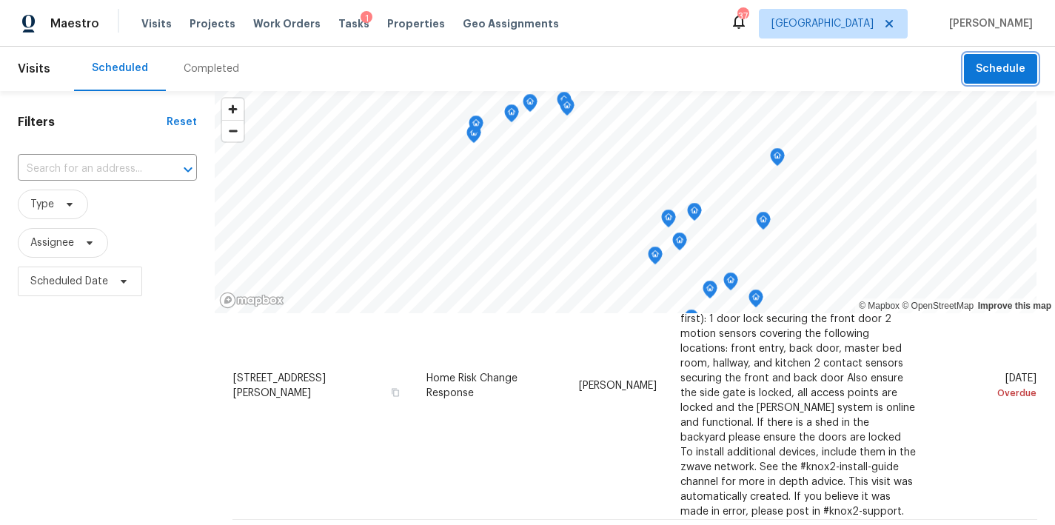
click at [985, 73] on span "Schedule" at bounding box center [1001, 69] width 50 height 19
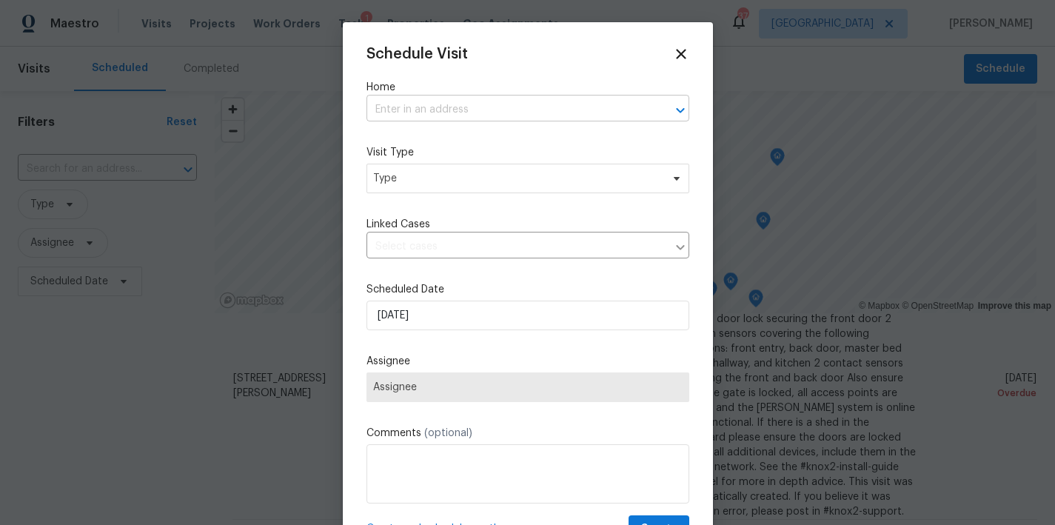
click at [429, 112] on input "text" at bounding box center [507, 109] width 281 height 23
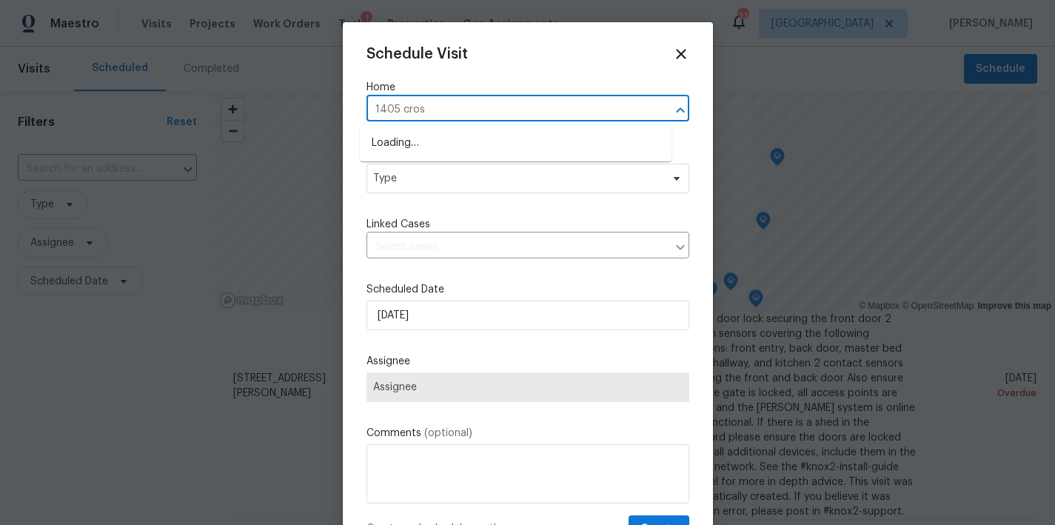
type input "1405 cross"
click at [441, 145] on li "1405 Cross Link Rd, Raleigh, NC 27610" at bounding box center [516, 143] width 312 height 24
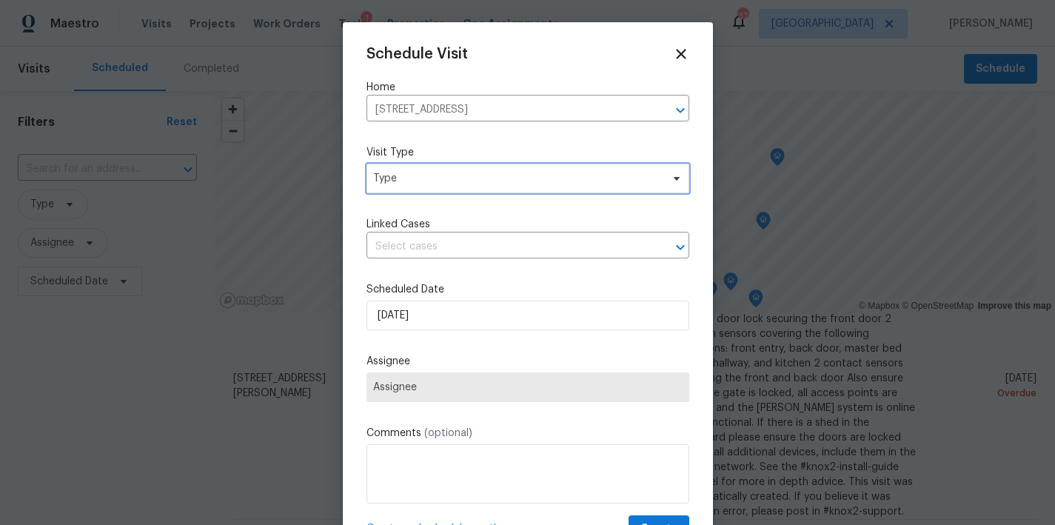
click at [422, 176] on span "Type" at bounding box center [517, 178] width 288 height 15
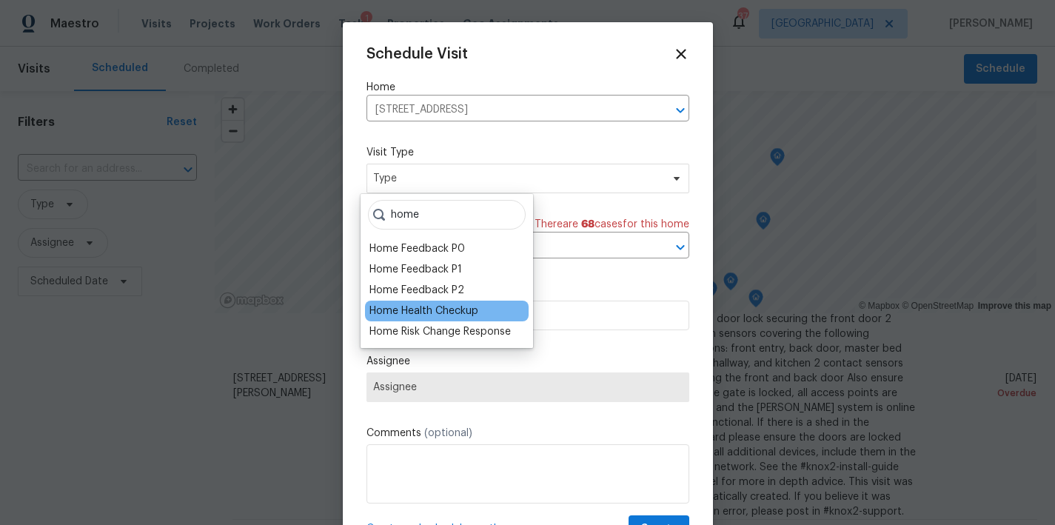
type input "home"
click at [462, 318] on div "Home Health Checkup" at bounding box center [447, 311] width 164 height 21
click at [464, 313] on div "Home Health Checkup" at bounding box center [424, 311] width 109 height 15
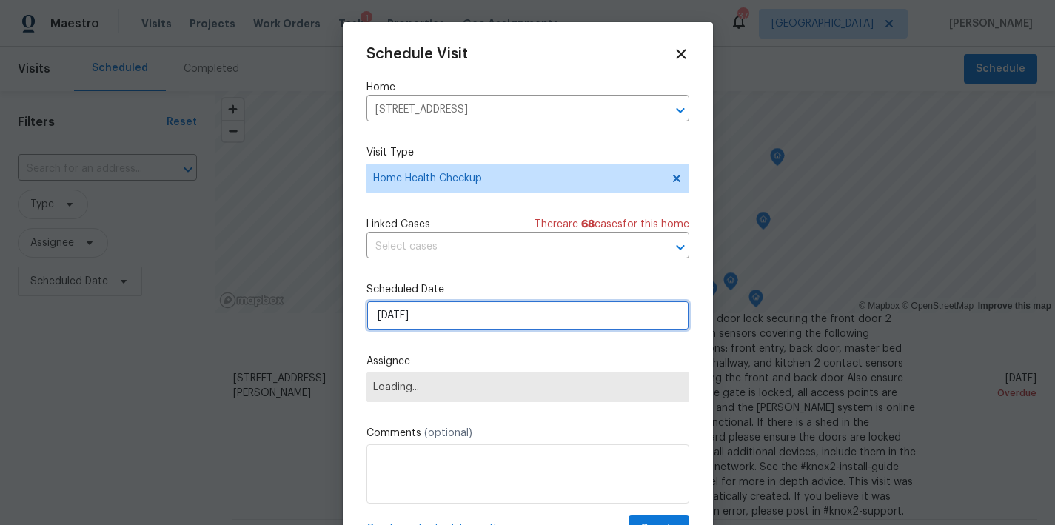
click at [424, 323] on input "8/11/2025" at bounding box center [528, 316] width 323 height 30
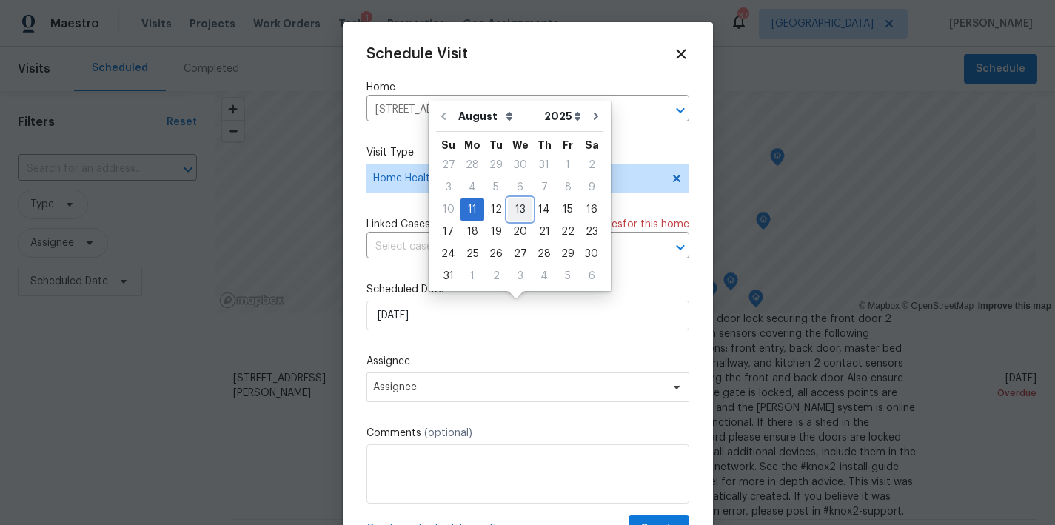
click at [508, 208] on div "13" at bounding box center [520, 209] width 24 height 21
type input "8/13/2025"
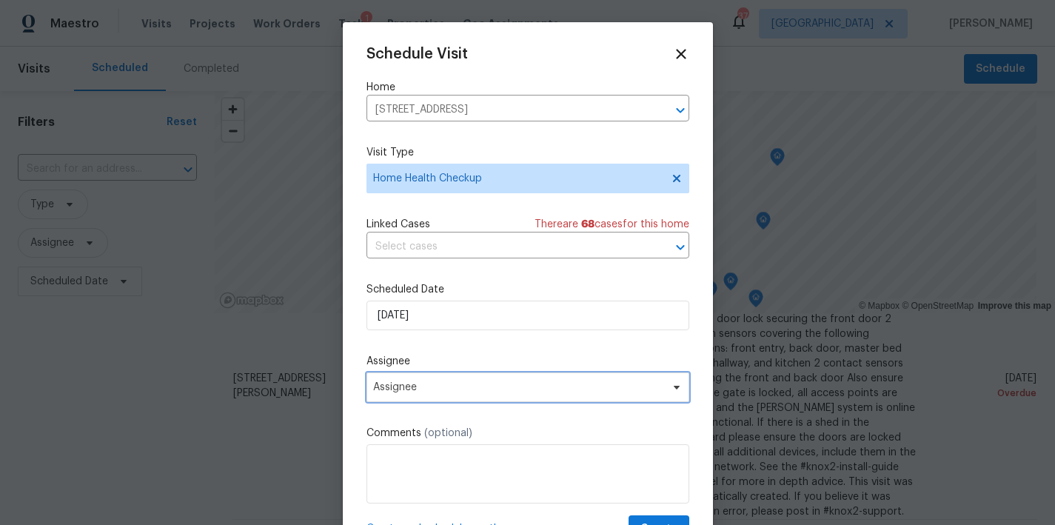
click at [420, 390] on span "Assignee" at bounding box center [518, 387] width 290 height 12
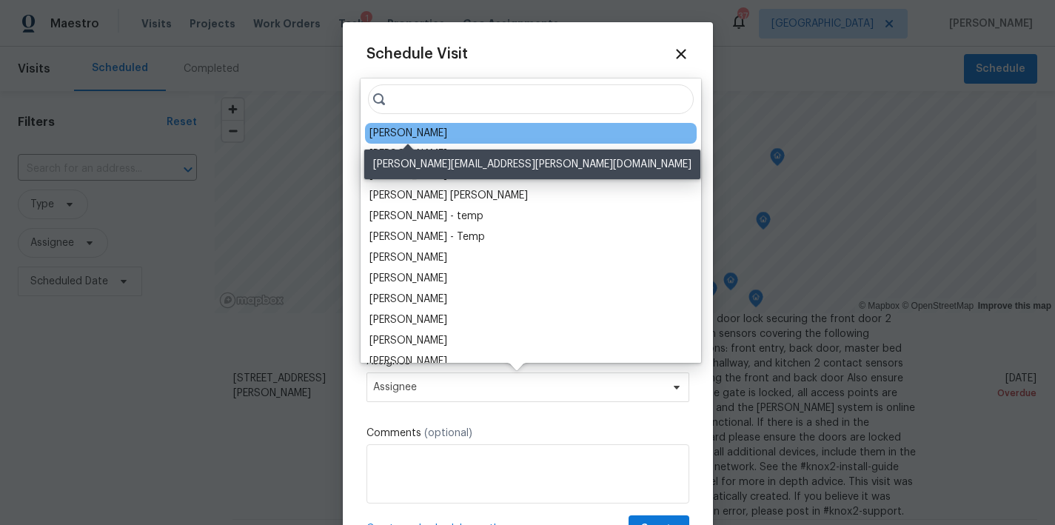
click at [409, 127] on div "[PERSON_NAME]" at bounding box center [409, 133] width 78 height 15
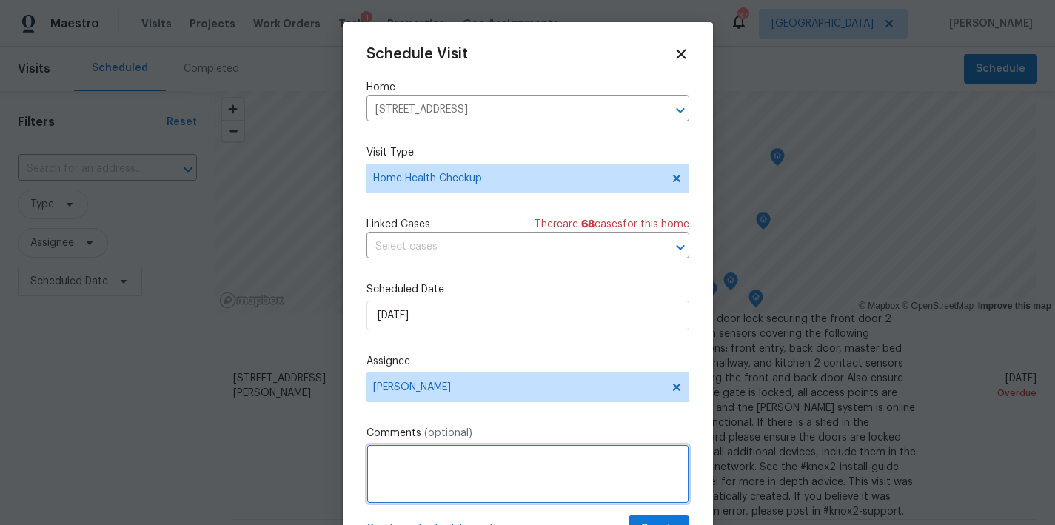
click at [410, 464] on textarea at bounding box center [528, 473] width 323 height 59
paste textarea "House has not had a visit within 30 days. Please visits the house to confirm ac…"
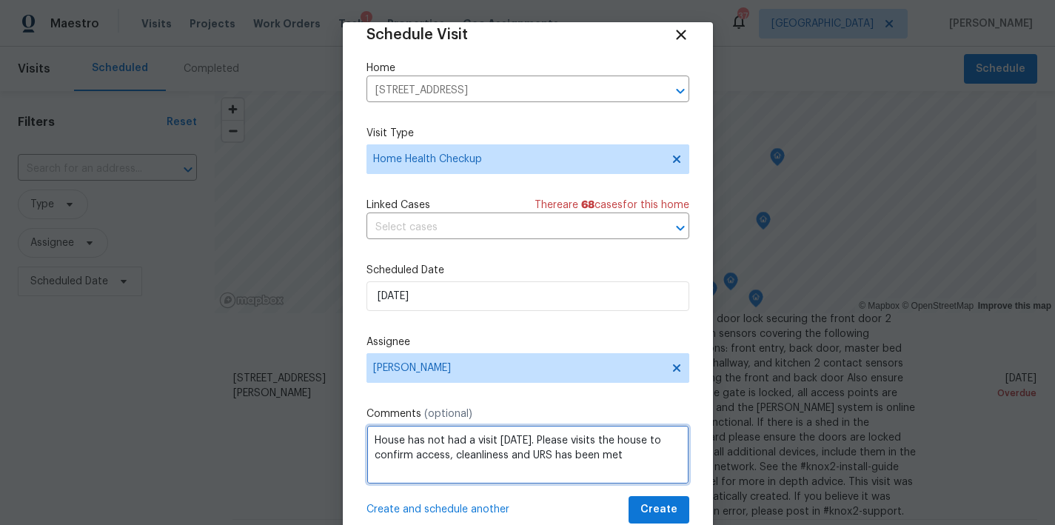
scroll to position [27, 0]
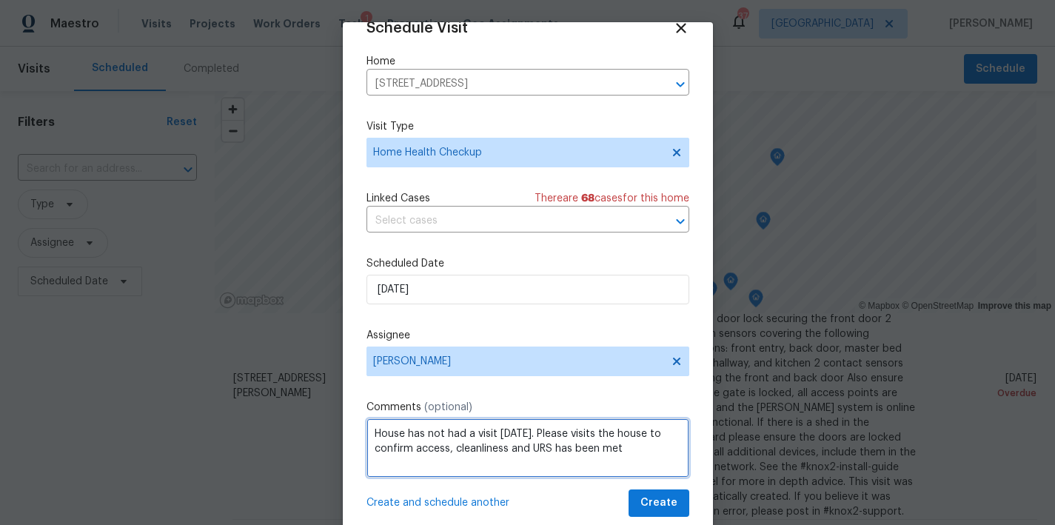
type textarea "House has not had a visit within 30 days. Please visits the house to confirm ac…"
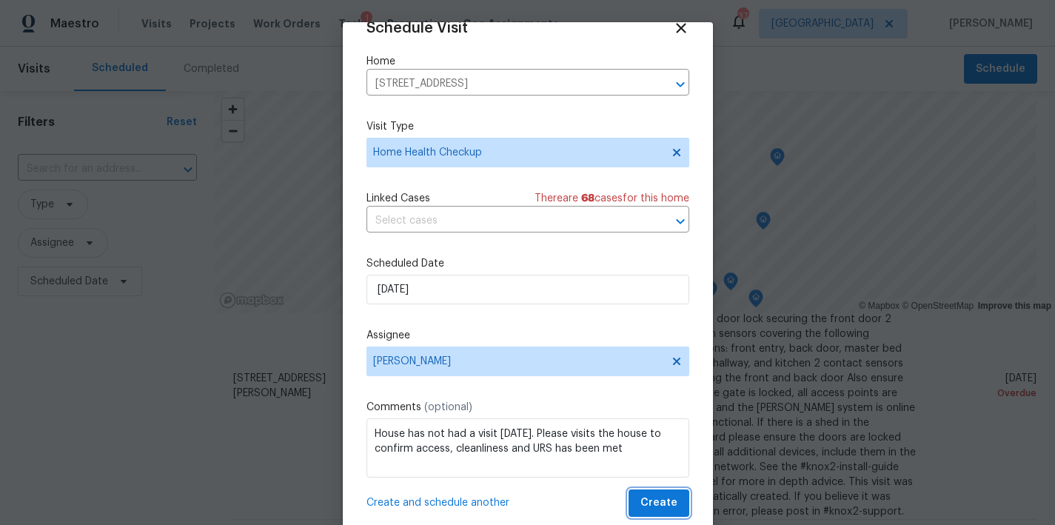
click at [641, 497] on span "Create" at bounding box center [659, 503] width 37 height 19
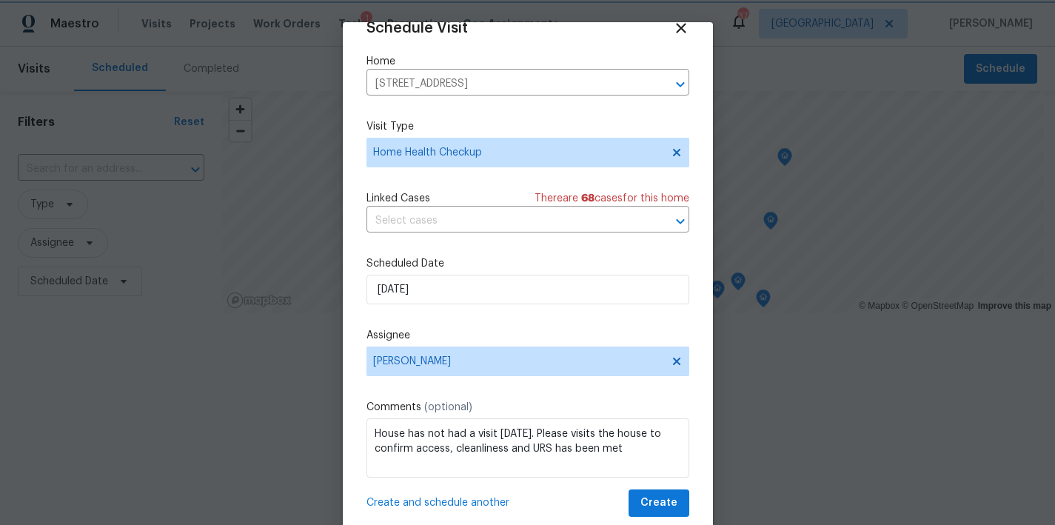
click at [87, 432] on div at bounding box center [527, 262] width 1055 height 525
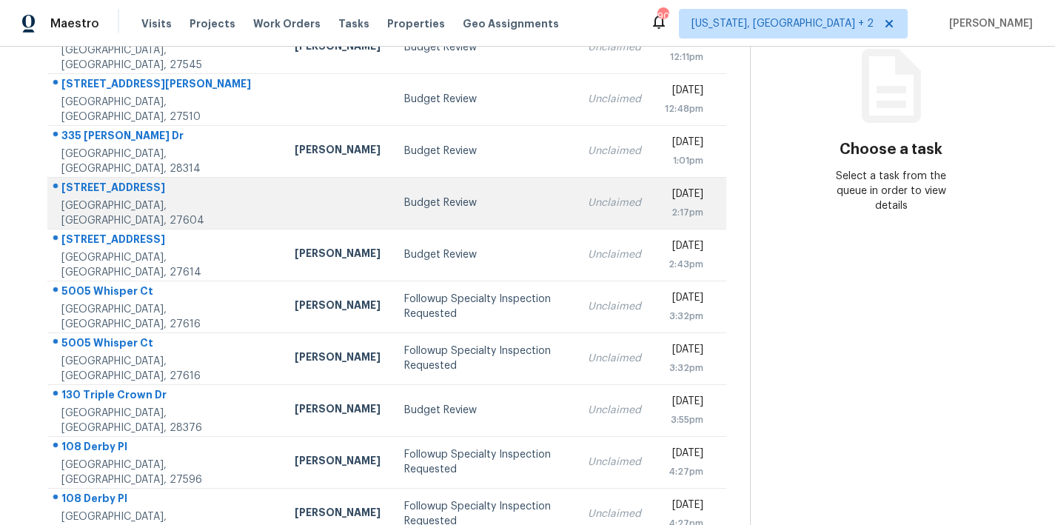
scroll to position [257, 0]
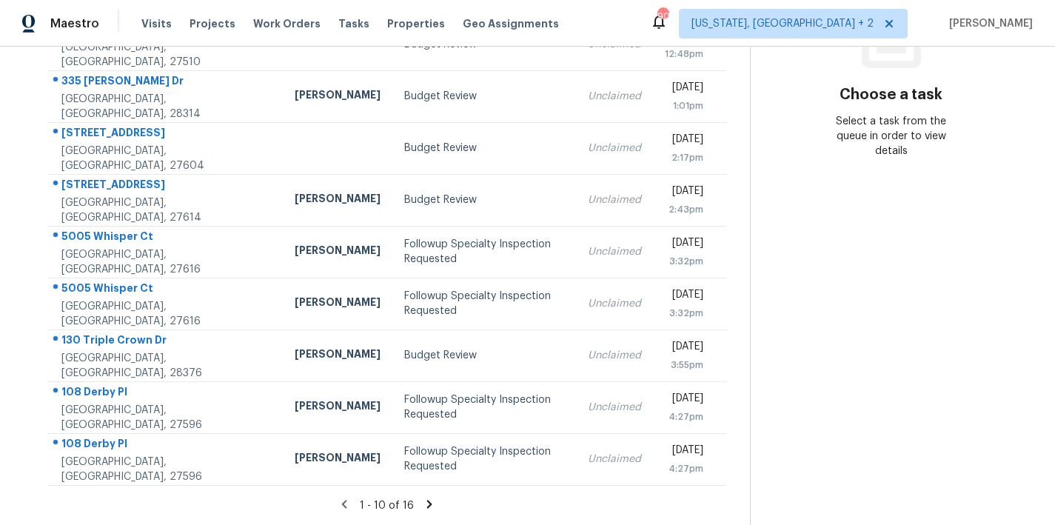
click at [427, 500] on icon at bounding box center [429, 504] width 5 height 8
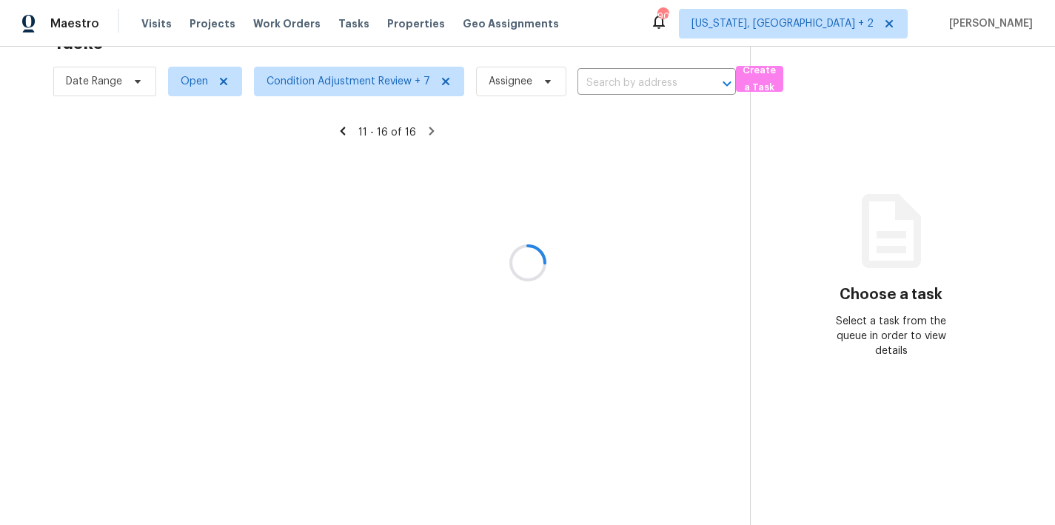
scroll to position [58, 0]
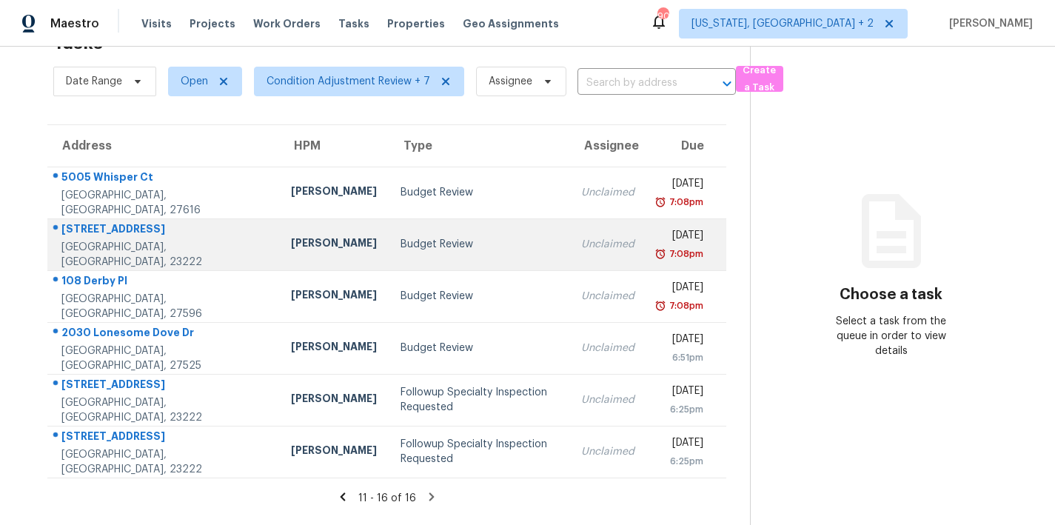
click at [291, 236] on div "[PERSON_NAME]" at bounding box center [334, 245] width 86 height 19
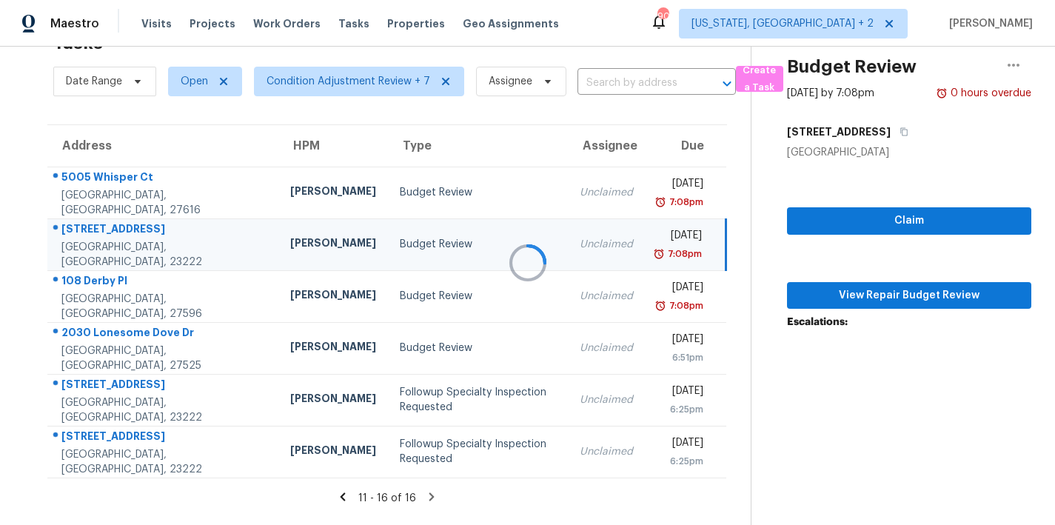
scroll to position [257, 0]
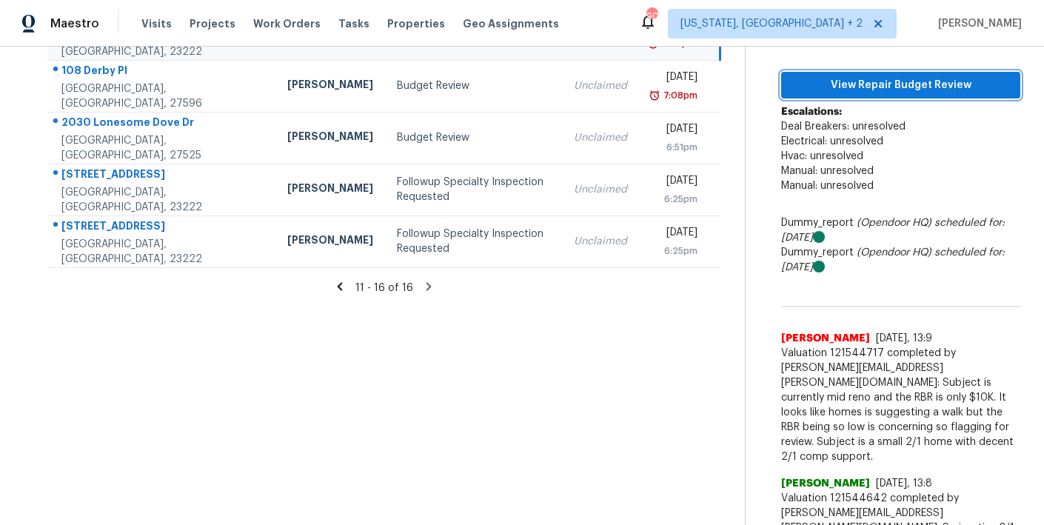
click at [905, 84] on span "View Repair Budget Review" at bounding box center [901, 85] width 216 height 19
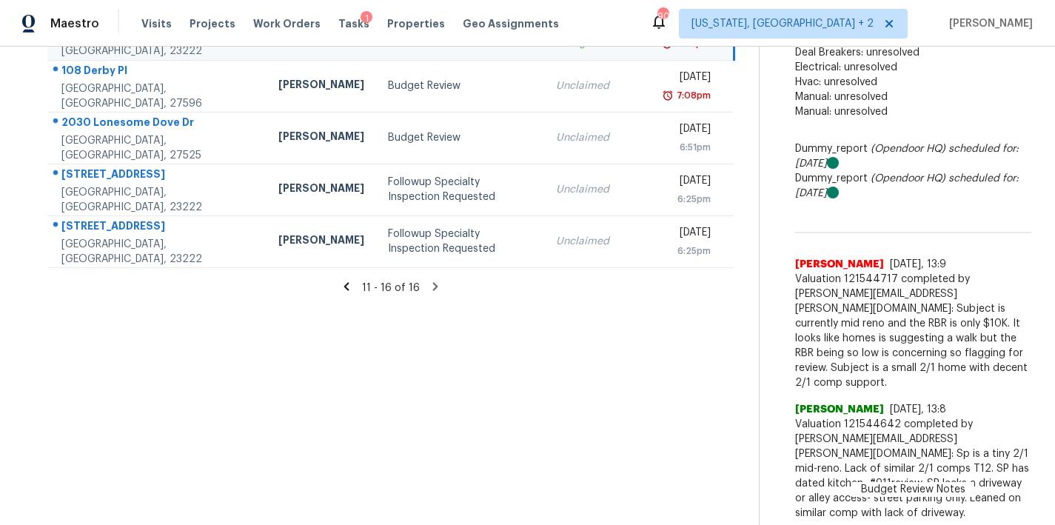
scroll to position [256, 0]
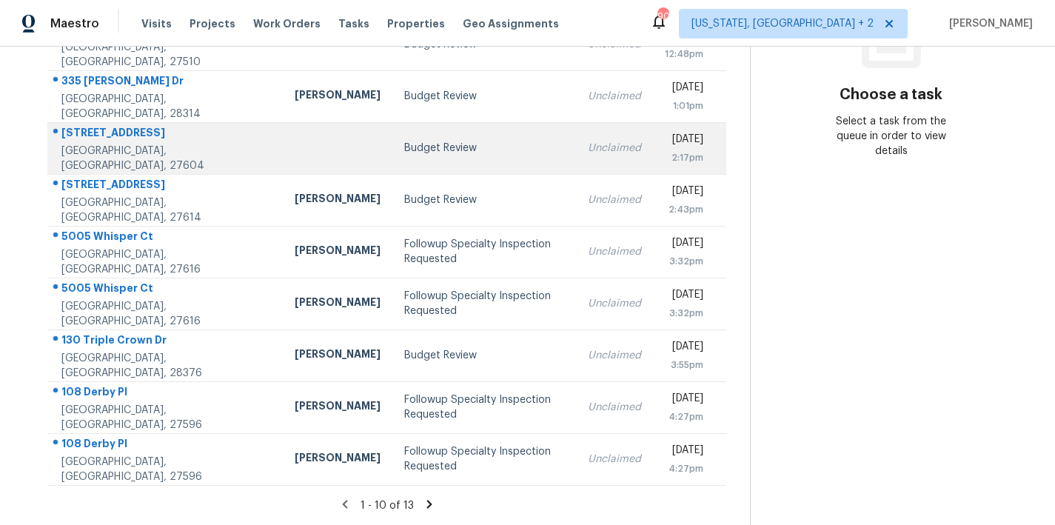
scroll to position [257, 0]
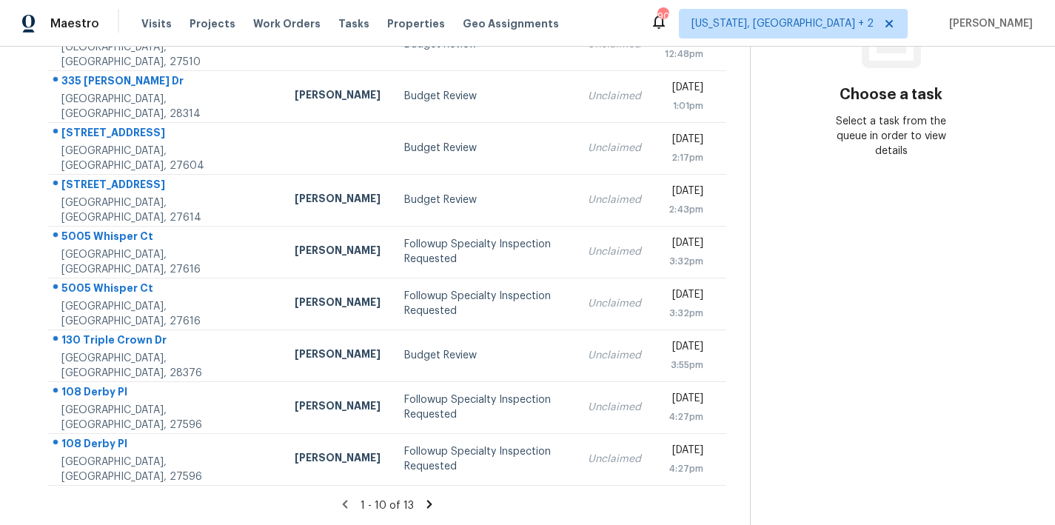
click at [423, 498] on icon at bounding box center [429, 504] width 13 height 13
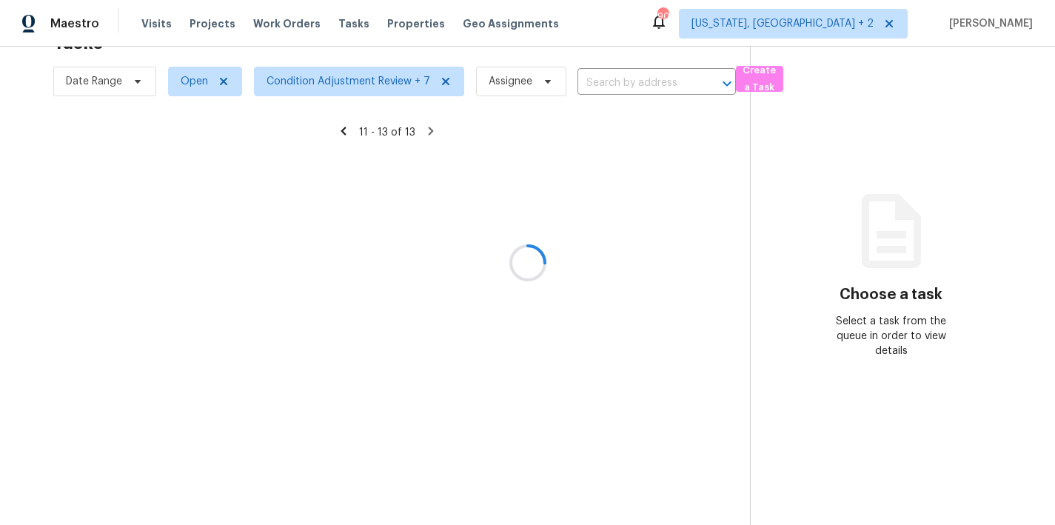
scroll to position [58, 0]
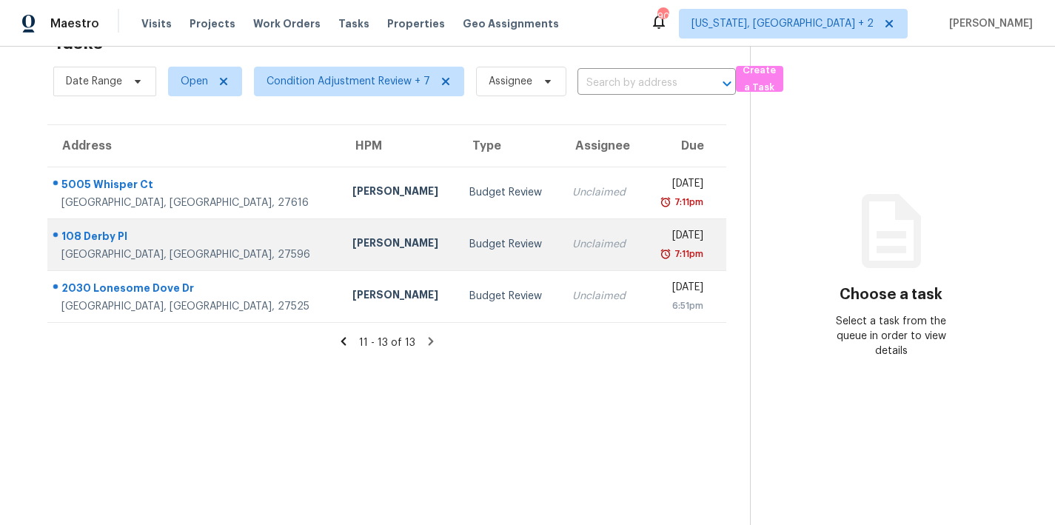
click at [218, 235] on div "108 Derby Pl" at bounding box center [194, 238] width 267 height 19
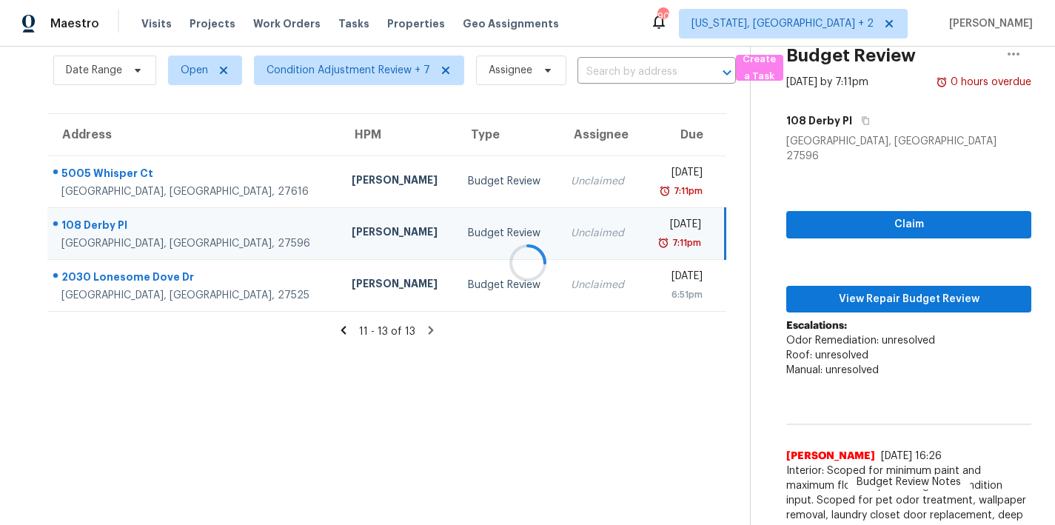
scroll to position [257, 0]
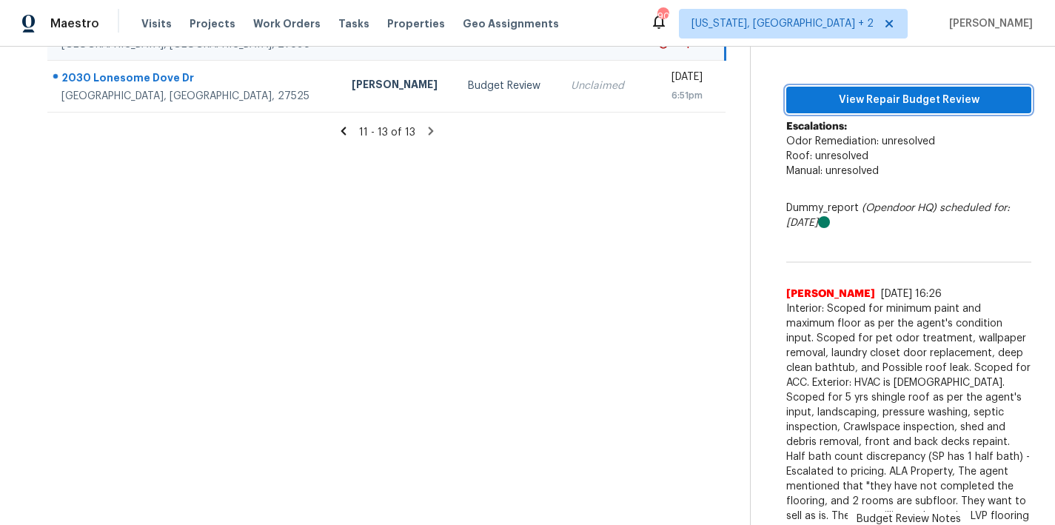
click at [866, 95] on button "View Repair Budget Review" at bounding box center [908, 100] width 245 height 27
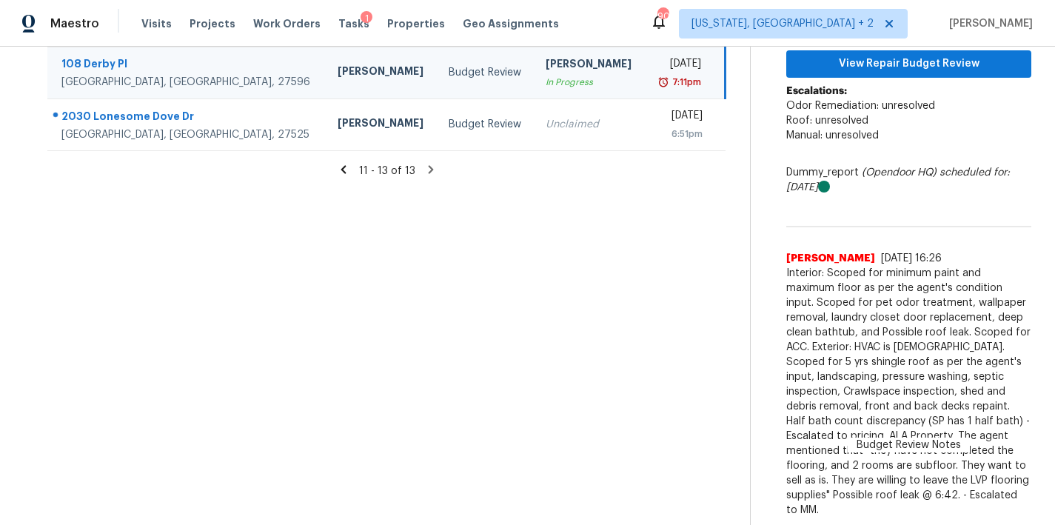
scroll to position [200, 0]
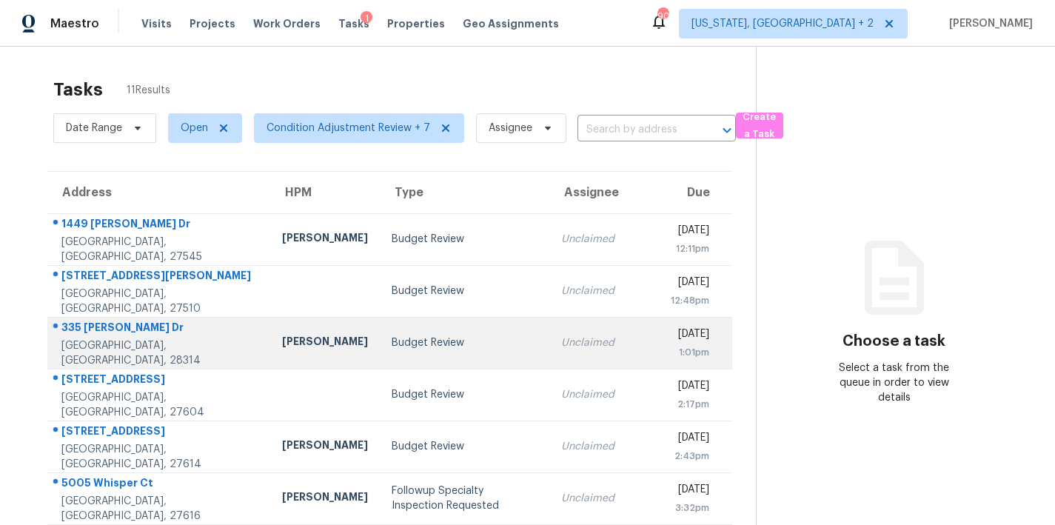
scroll to position [257, 0]
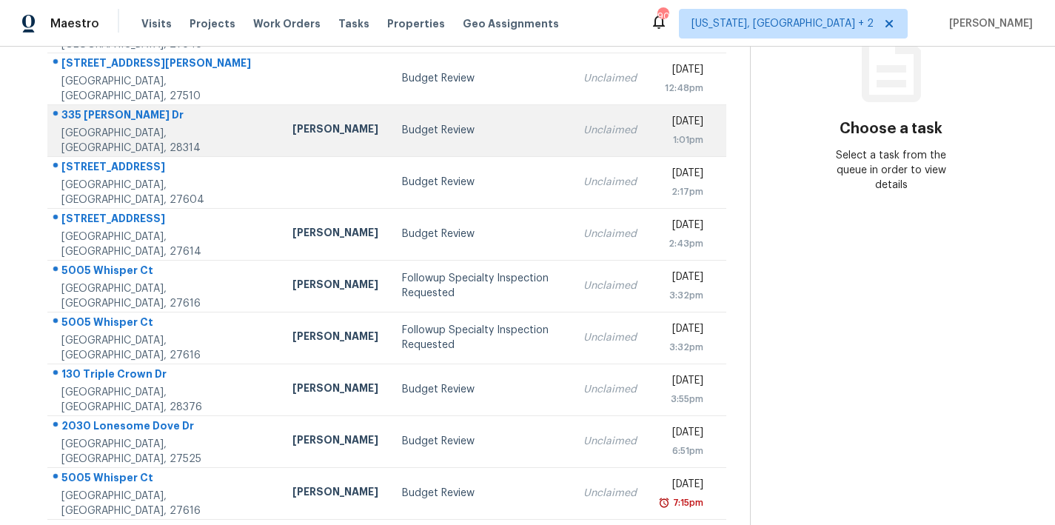
scroll to position [230, 0]
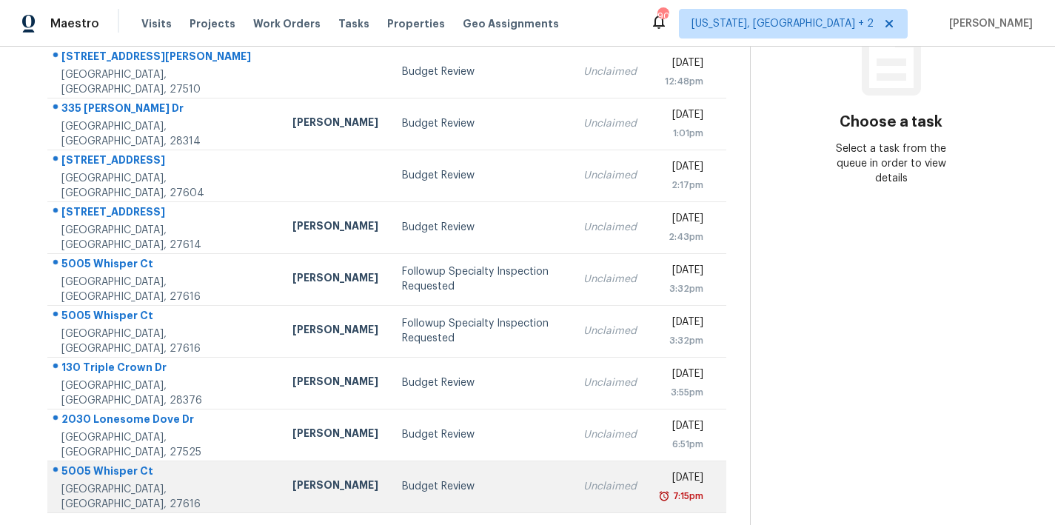
click at [402, 479] on div "Budget Review" at bounding box center [481, 486] width 158 height 15
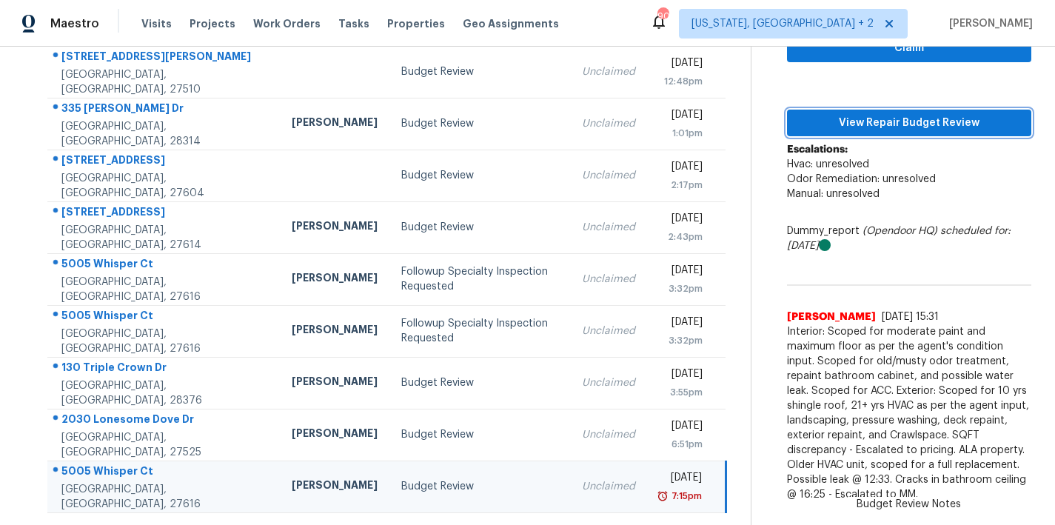
click at [911, 116] on span "View Repair Budget Review" at bounding box center [909, 123] width 221 height 19
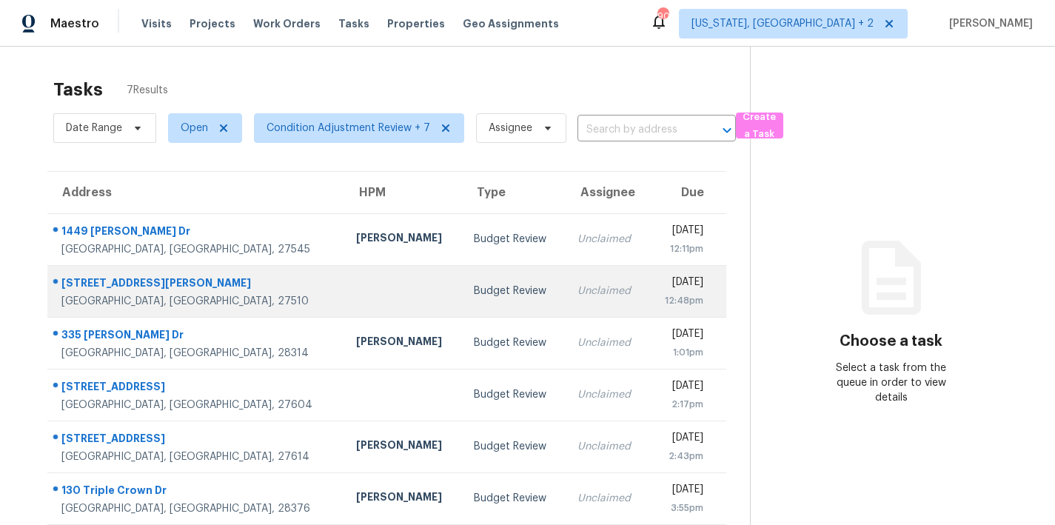
scroll to position [74, 0]
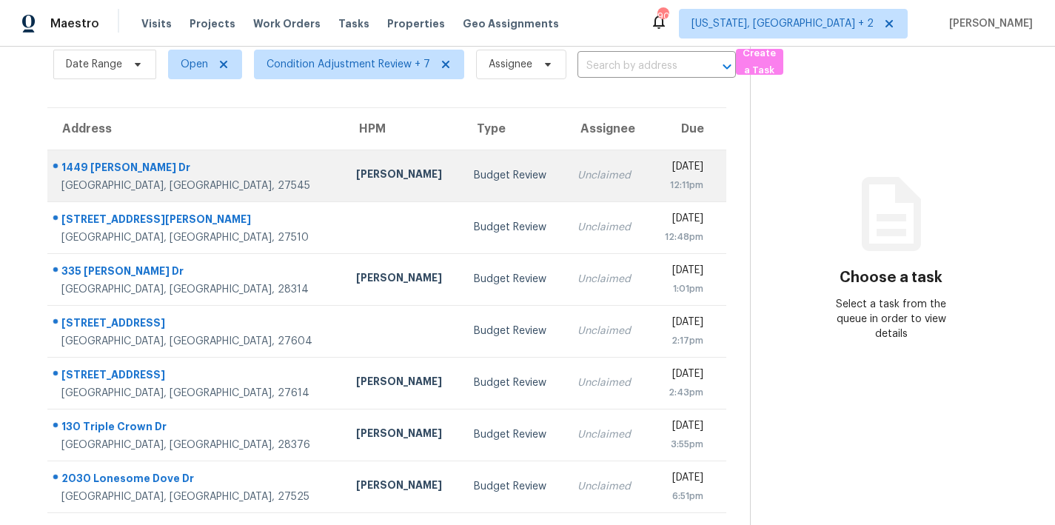
click at [474, 168] on div "Budget Review" at bounding box center [513, 175] width 79 height 15
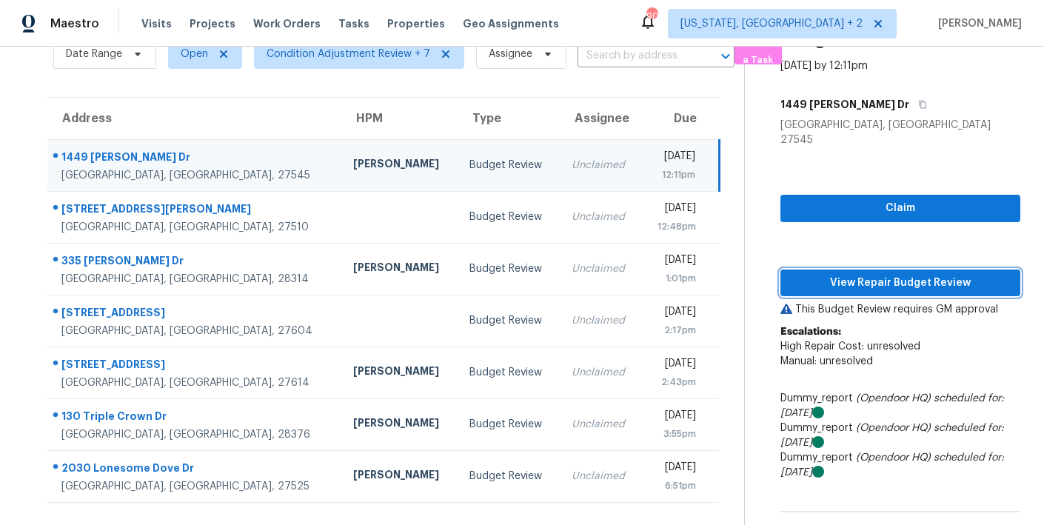
click at [891, 274] on span "View Repair Budget Review" at bounding box center [900, 283] width 216 height 19
